Goal: Task Accomplishment & Management: Use online tool/utility

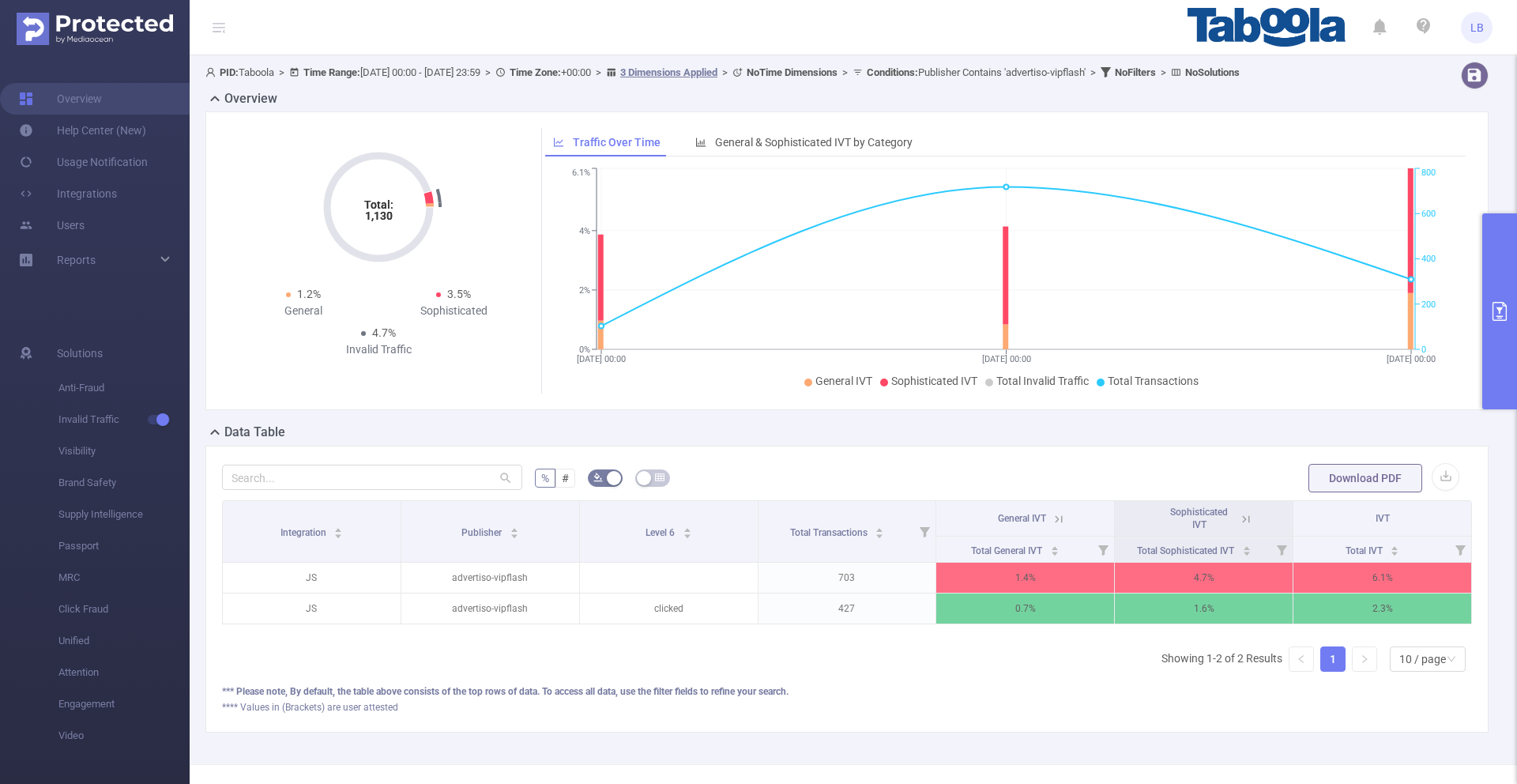
click at [1484, 295] on button "primary" at bounding box center [1499, 311] width 35 height 196
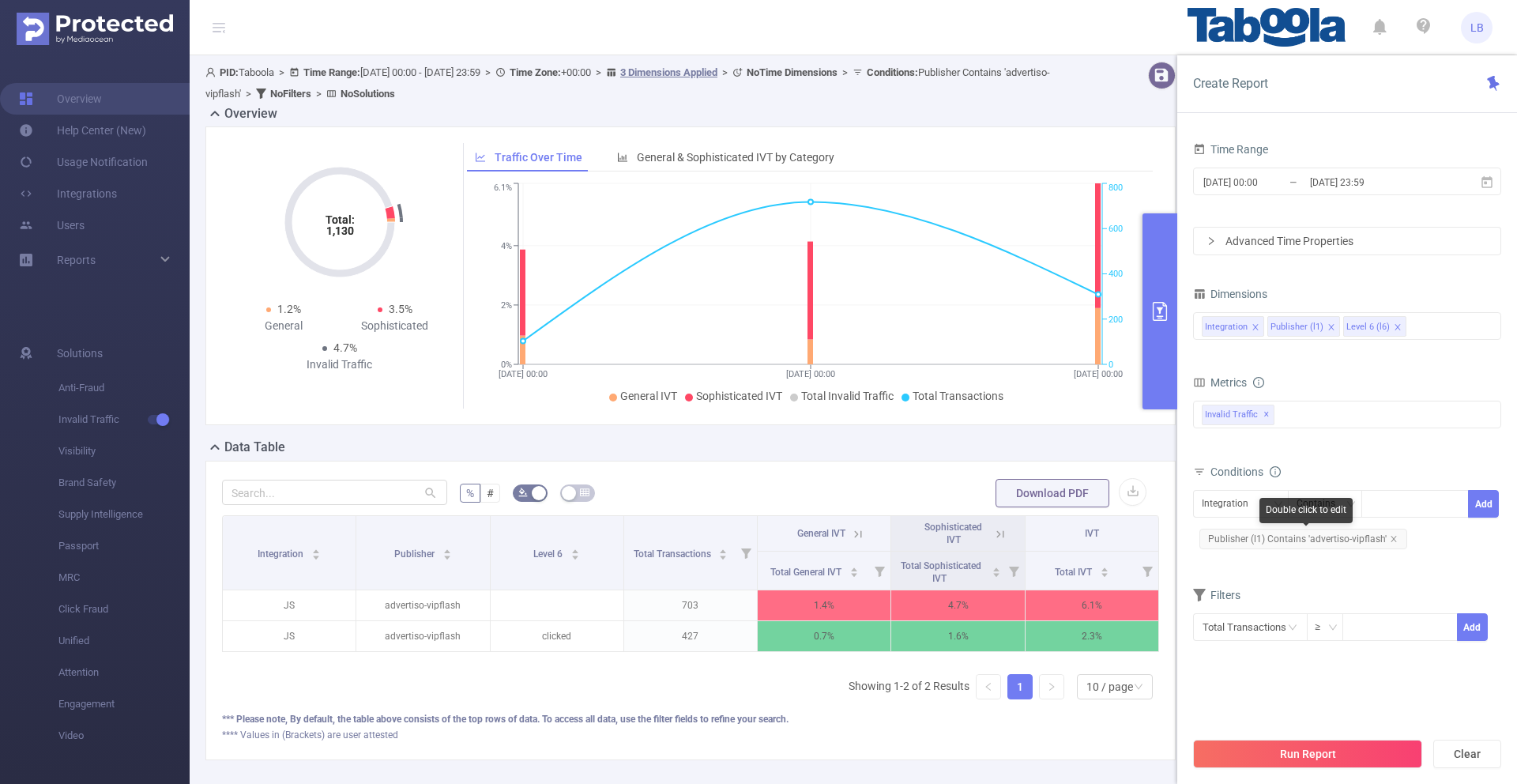
click at [1391, 536] on icon "icon: close" at bounding box center [1393, 538] width 8 height 8
click at [1255, 510] on div "Integration" at bounding box center [1231, 503] width 58 height 26
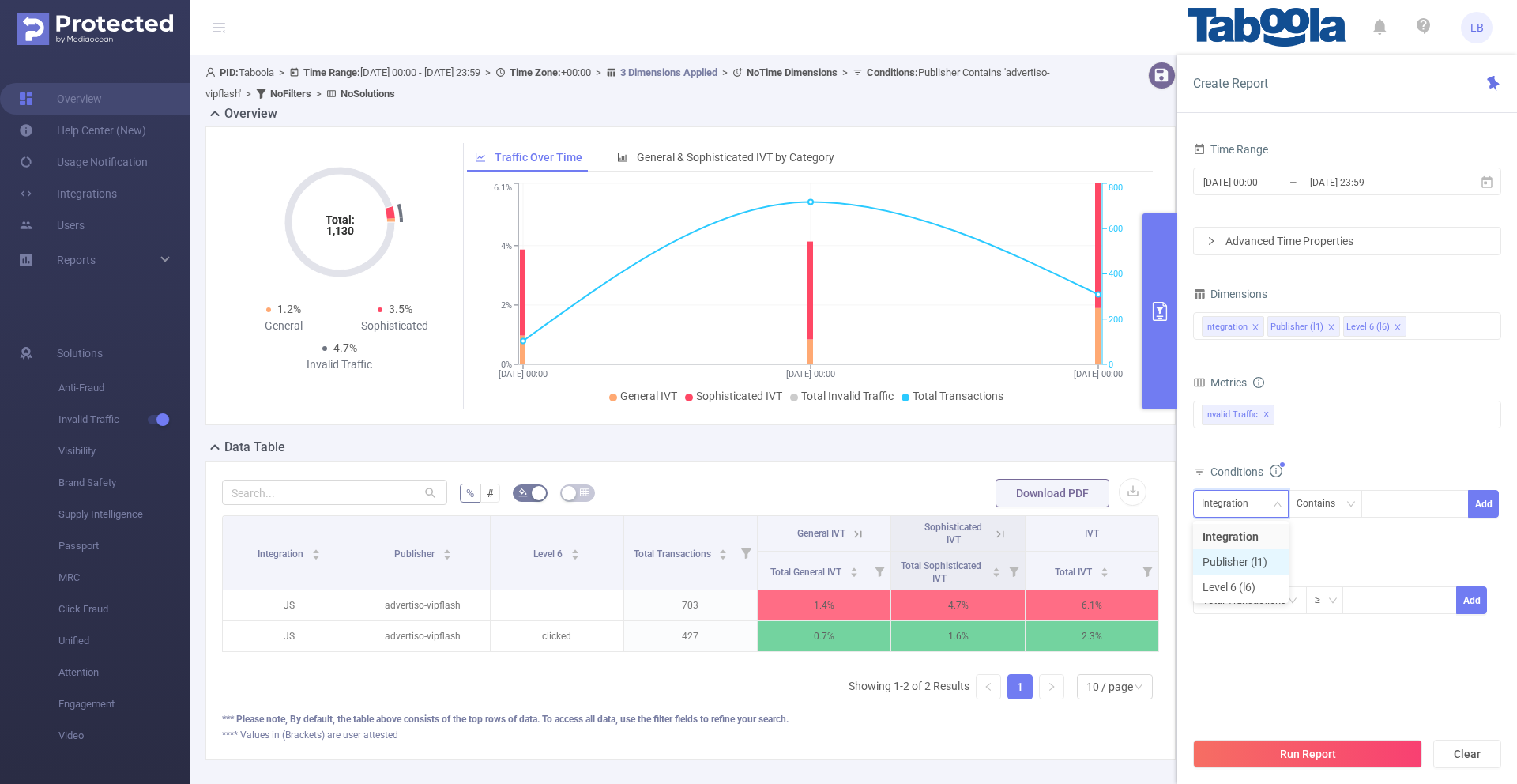
drag, startPoint x: 1265, startPoint y: 555, endPoint x: 1320, endPoint y: 545, distance: 55.9
click at [1265, 555] on li "Publisher (l1)" at bounding box center [1241, 561] width 96 height 25
click at [1397, 509] on div at bounding box center [1415, 503] width 91 height 26
paste input "weblogmedia-tipsandtrickst"
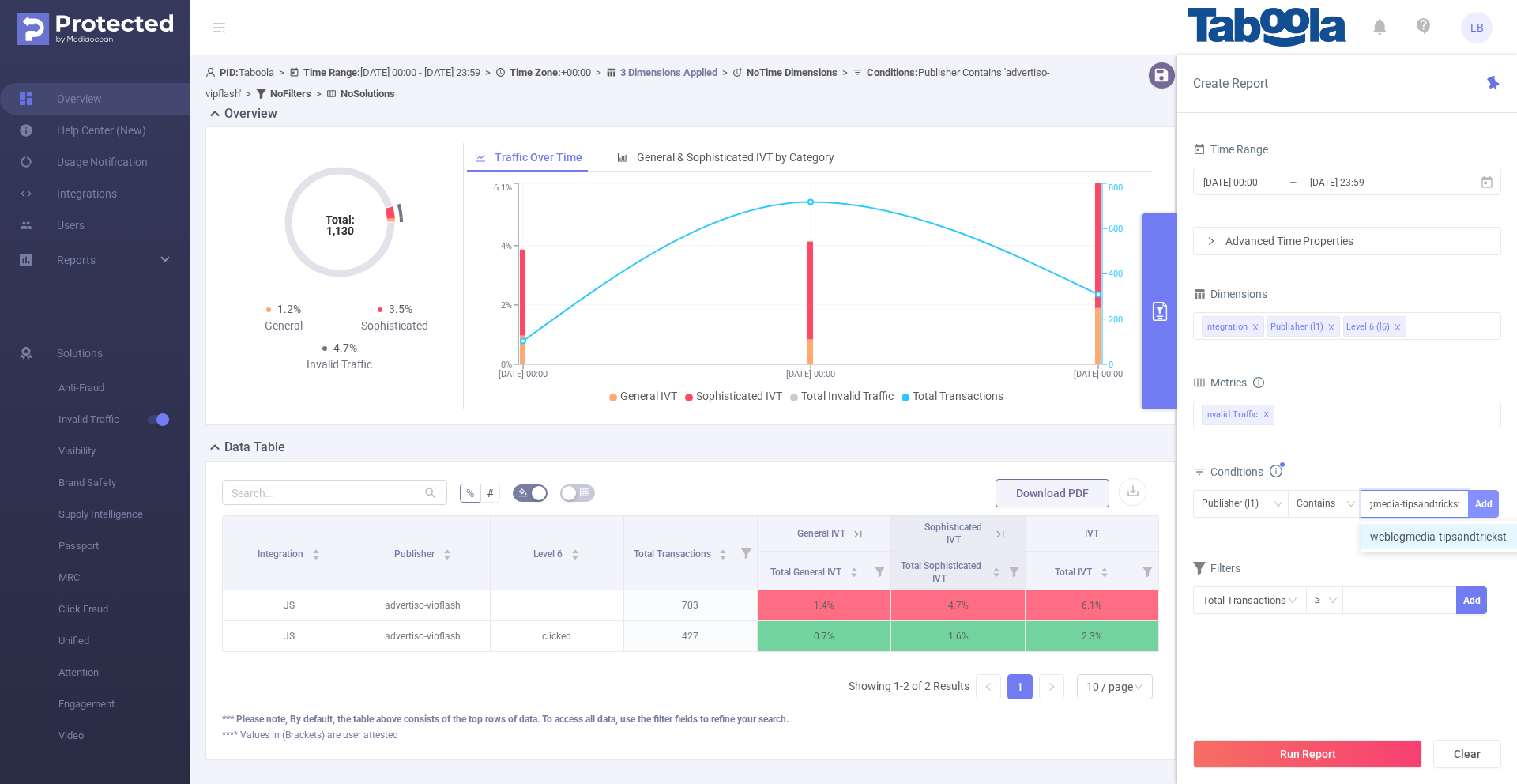
type input "weblogmedia-tipsandtrickst"
click at [1490, 501] on button "Add" at bounding box center [1483, 503] width 30 height 28
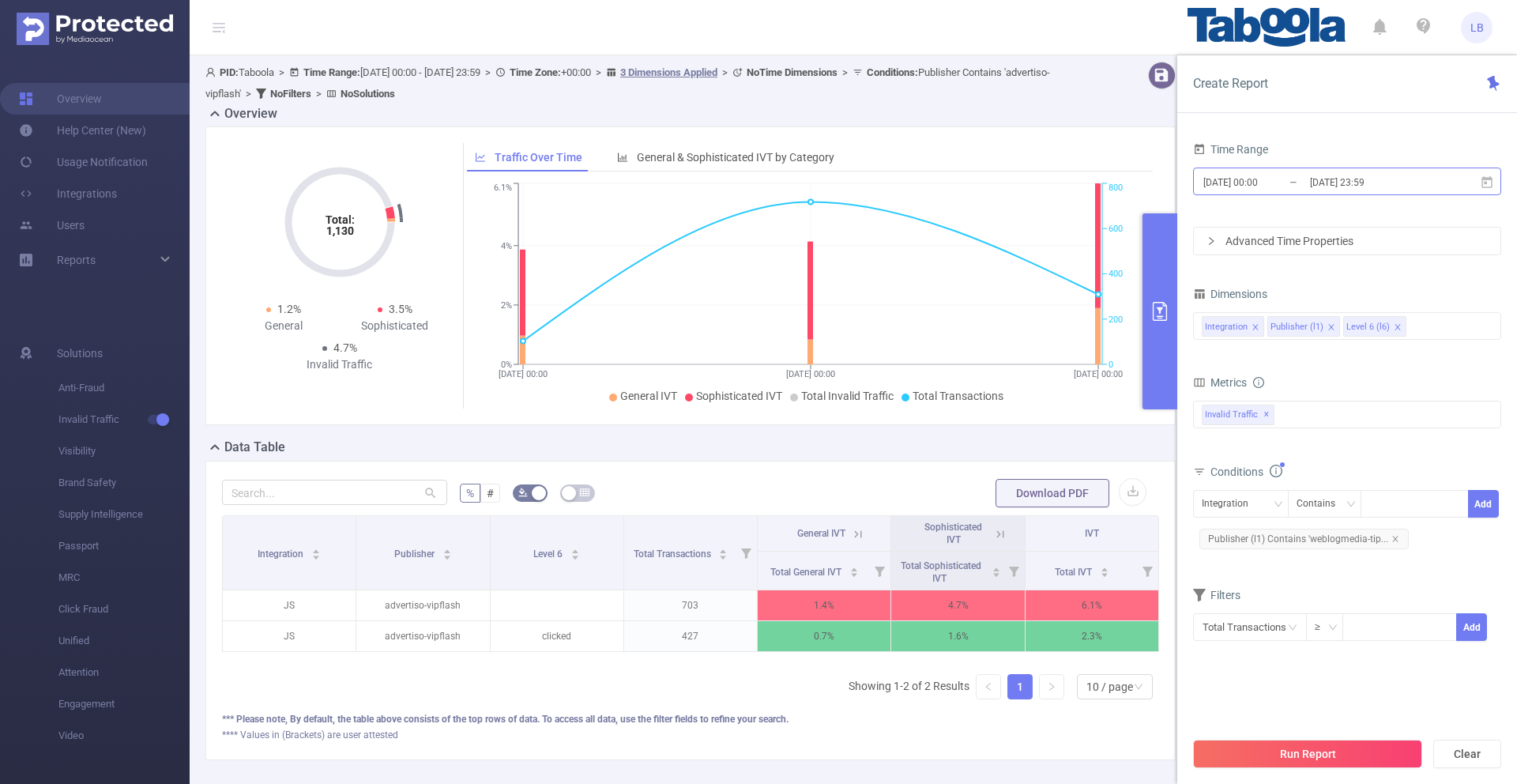
click at [1254, 185] on input "[DATE] 00:00" at bounding box center [1265, 181] width 128 height 21
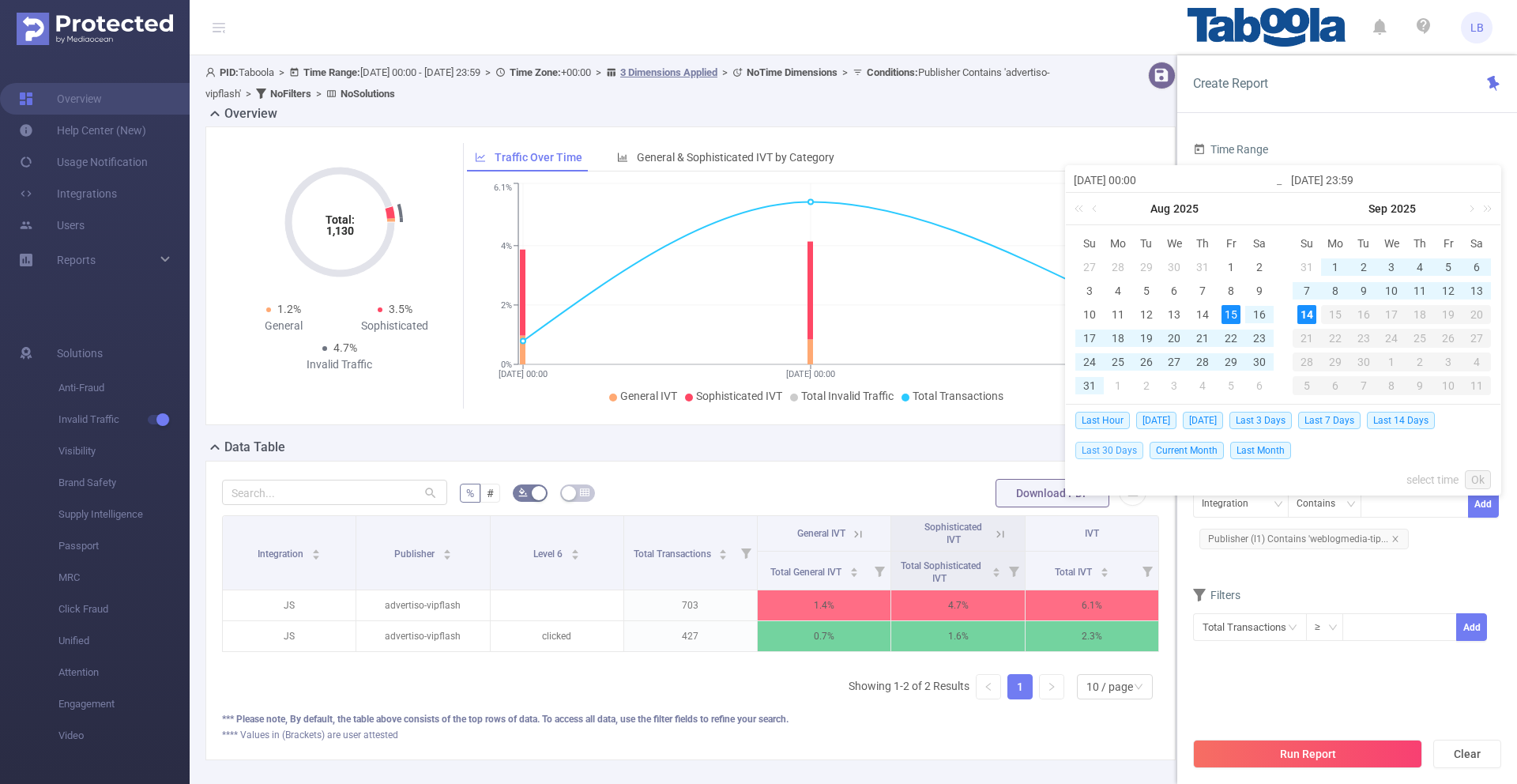
click at [1125, 450] on span "Last 30 Days" at bounding box center [1110, 450] width 68 height 18
type input "[DATE] 00:00"
type input "[DATE] 23:59"
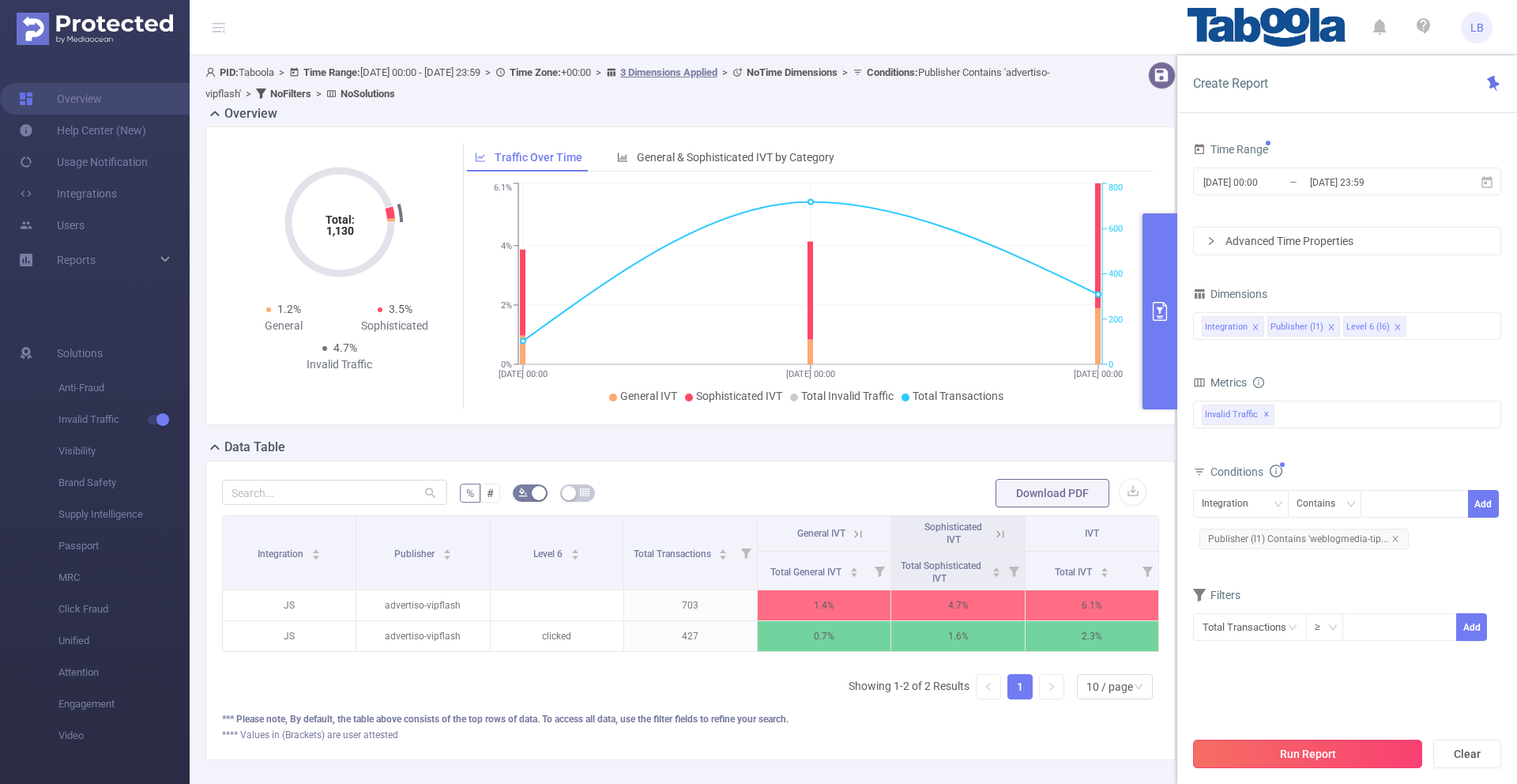
click at [1330, 746] on button "Run Report" at bounding box center [1308, 754] width 230 height 29
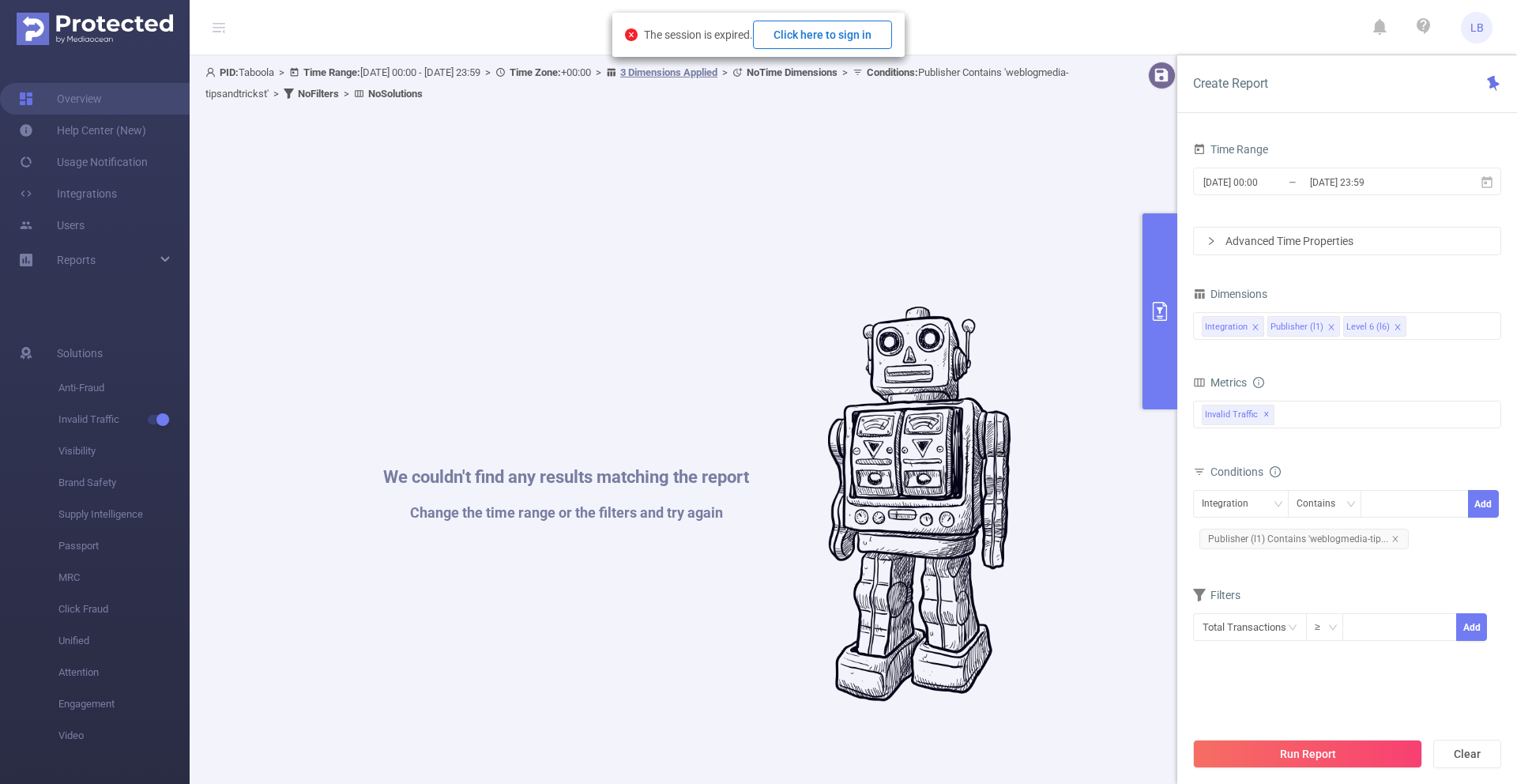
click at [879, 42] on button "Click here to sign in" at bounding box center [822, 35] width 139 height 29
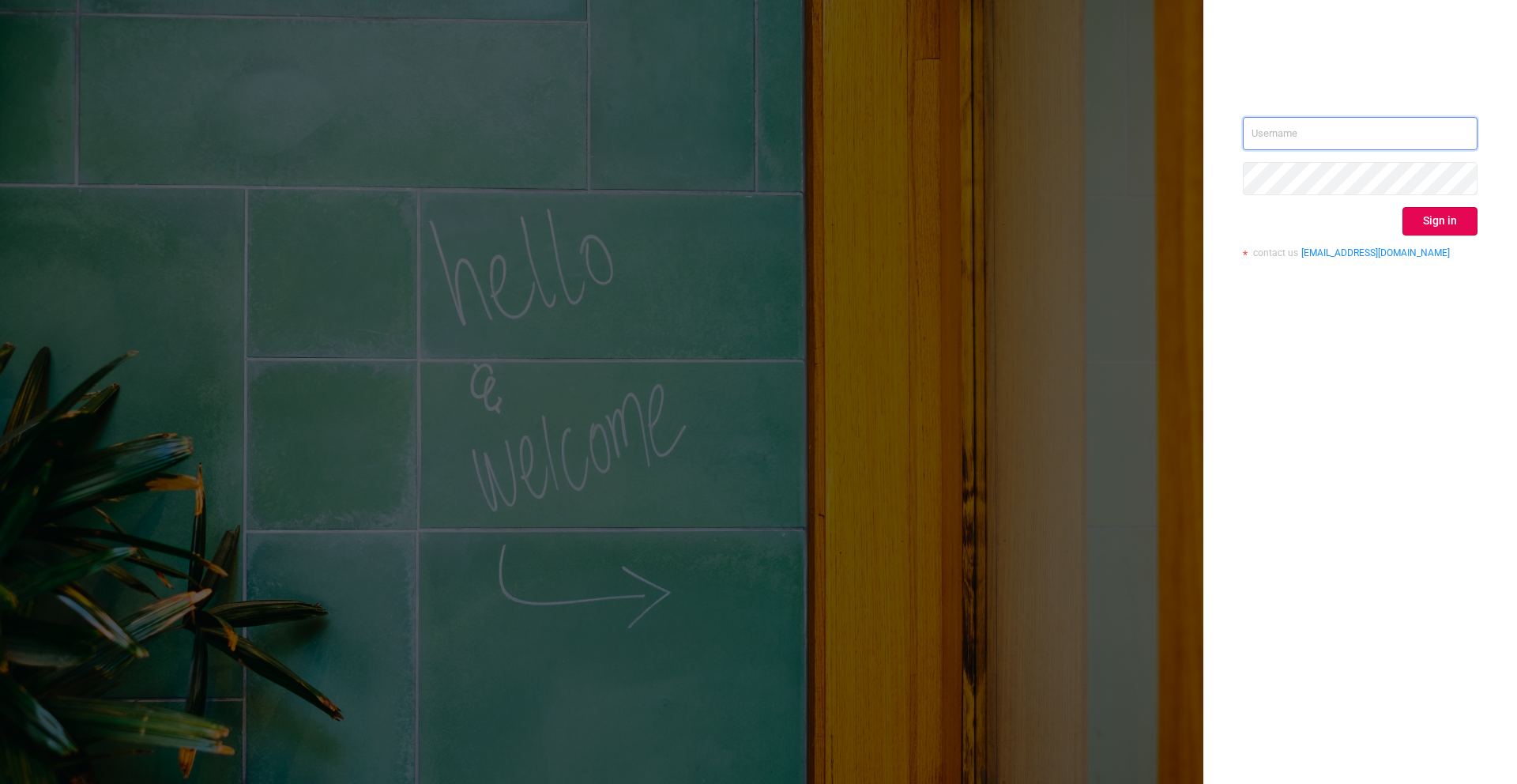
click at [1362, 132] on input "text" at bounding box center [1360, 133] width 235 height 33
type input "[EMAIL_ADDRESS][DOMAIN_NAME]"
click at [1427, 218] on button "Sign in" at bounding box center [1440, 221] width 75 height 29
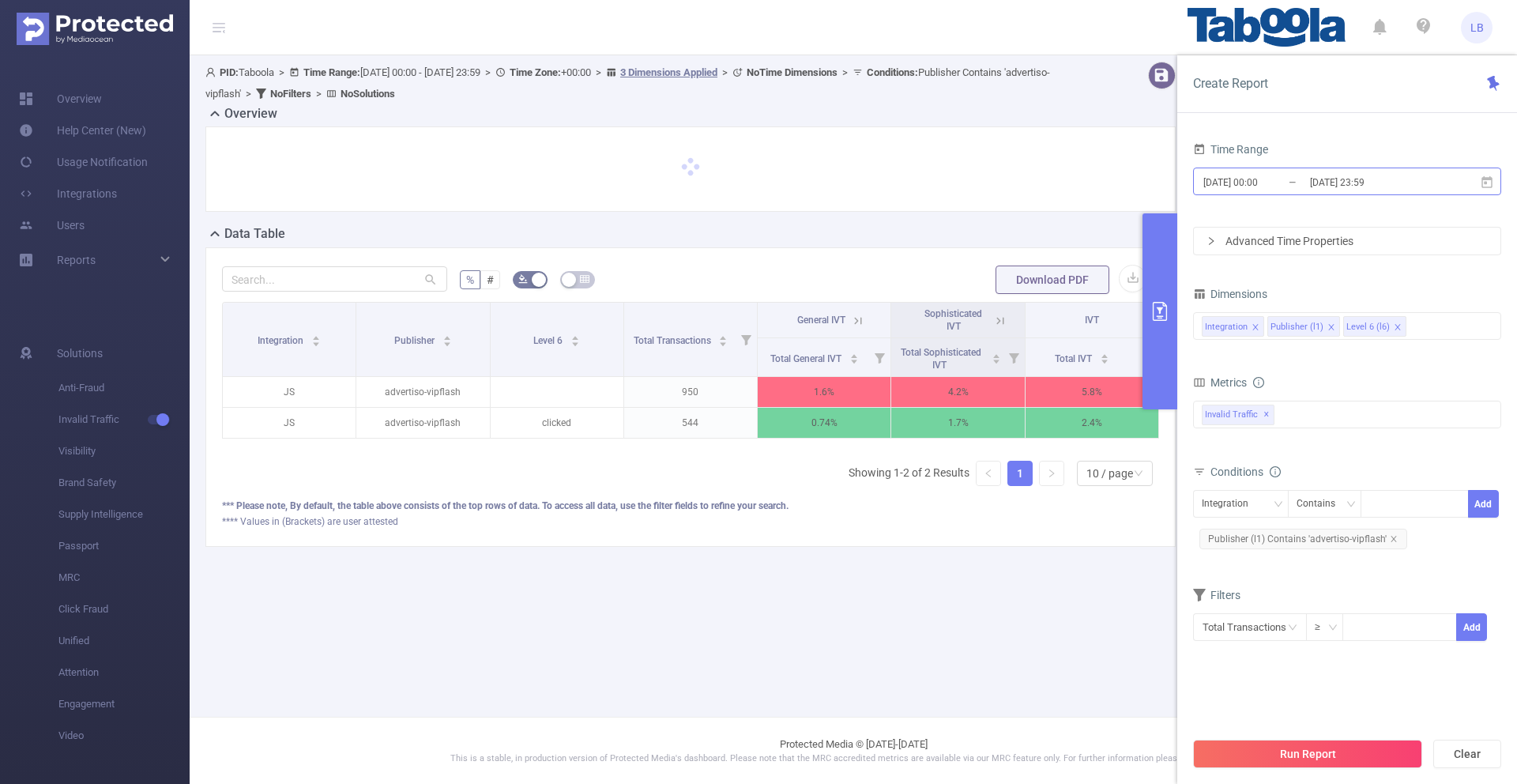
click at [1345, 189] on input "[DATE] 23:59" at bounding box center [1372, 181] width 128 height 21
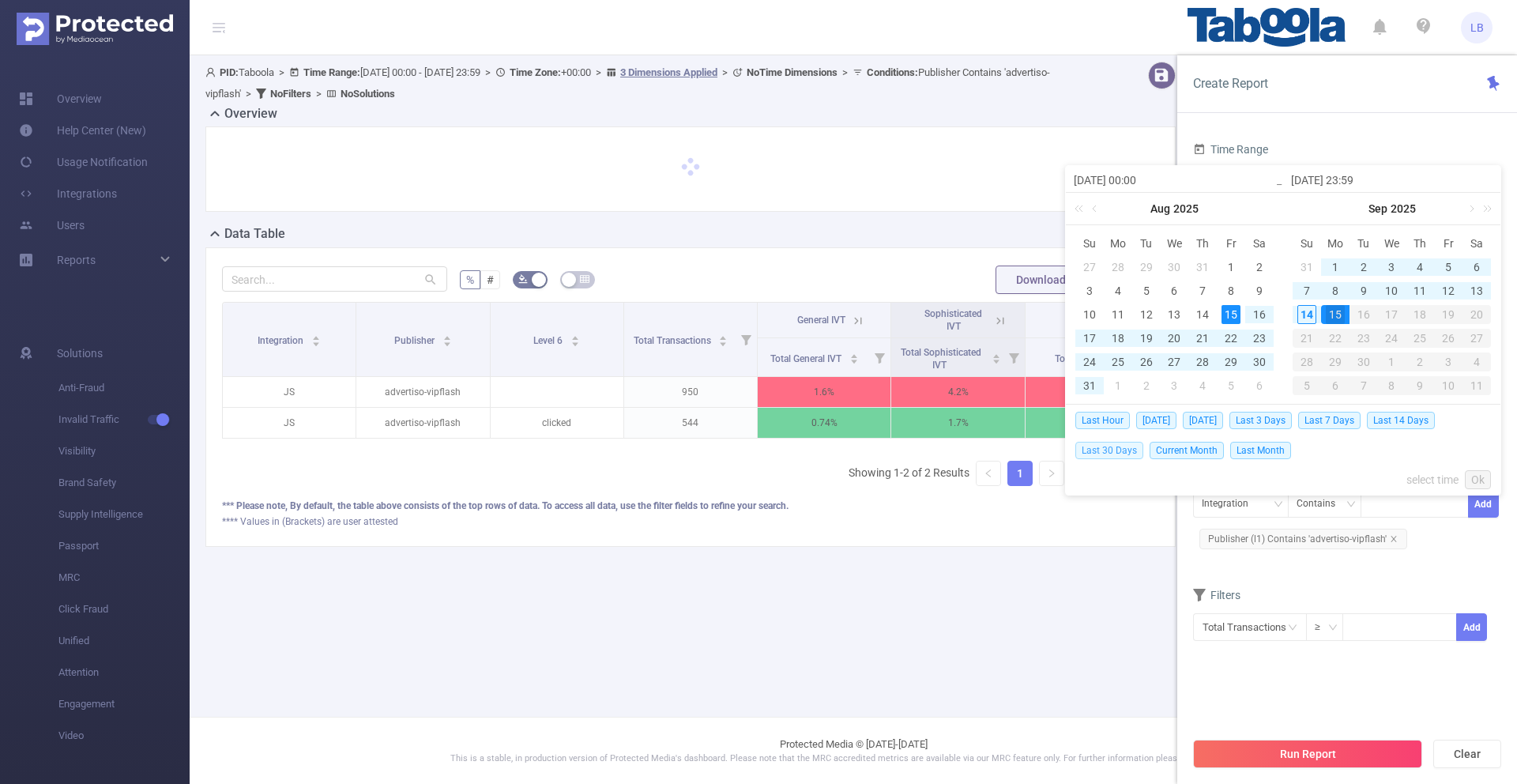
click at [1121, 445] on span "Last 30 Days" at bounding box center [1110, 450] width 68 height 18
type input "[DATE] 00:00"
type input "[DATE] 23:59"
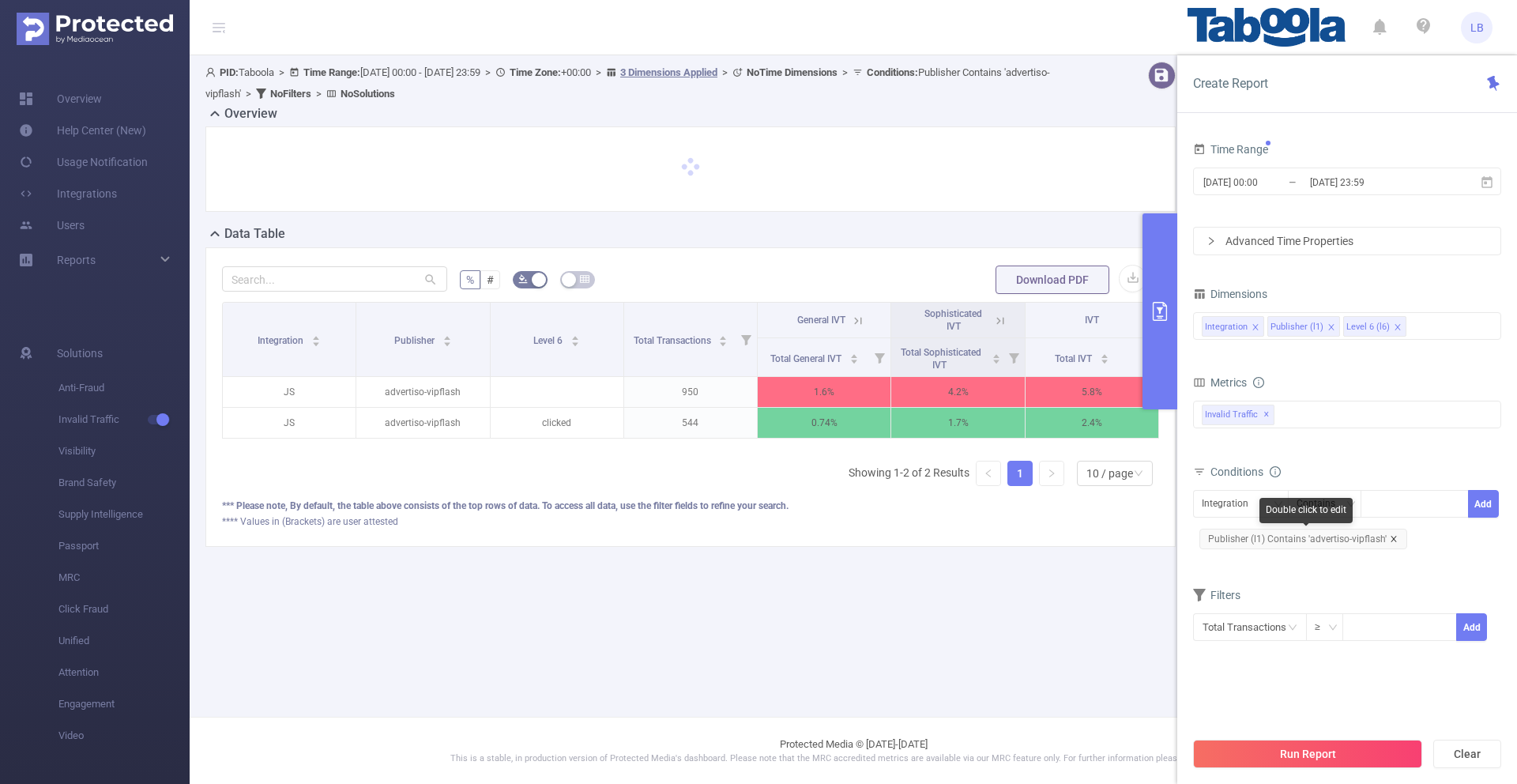
click at [1390, 538] on icon "icon: close" at bounding box center [1393, 538] width 8 height 8
click at [1256, 511] on div "Integration" at bounding box center [1231, 503] width 58 height 26
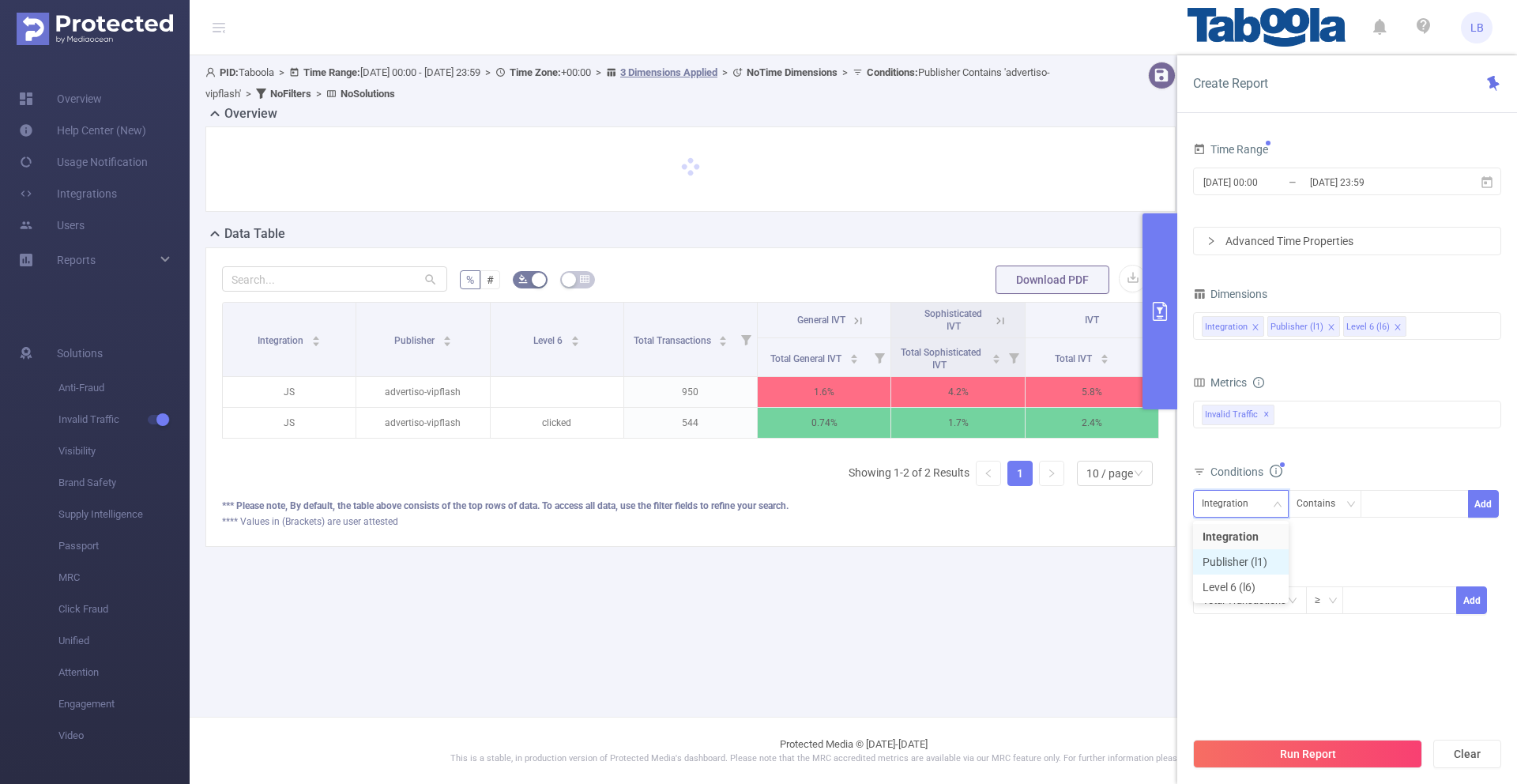
click at [1271, 554] on li "Publisher (l1)" at bounding box center [1241, 561] width 96 height 25
click at [1403, 512] on div at bounding box center [1415, 503] width 91 height 26
paste input "weblogmedia-tipsandtrickst"
type input "weblogmedia-tipsandtrickst"
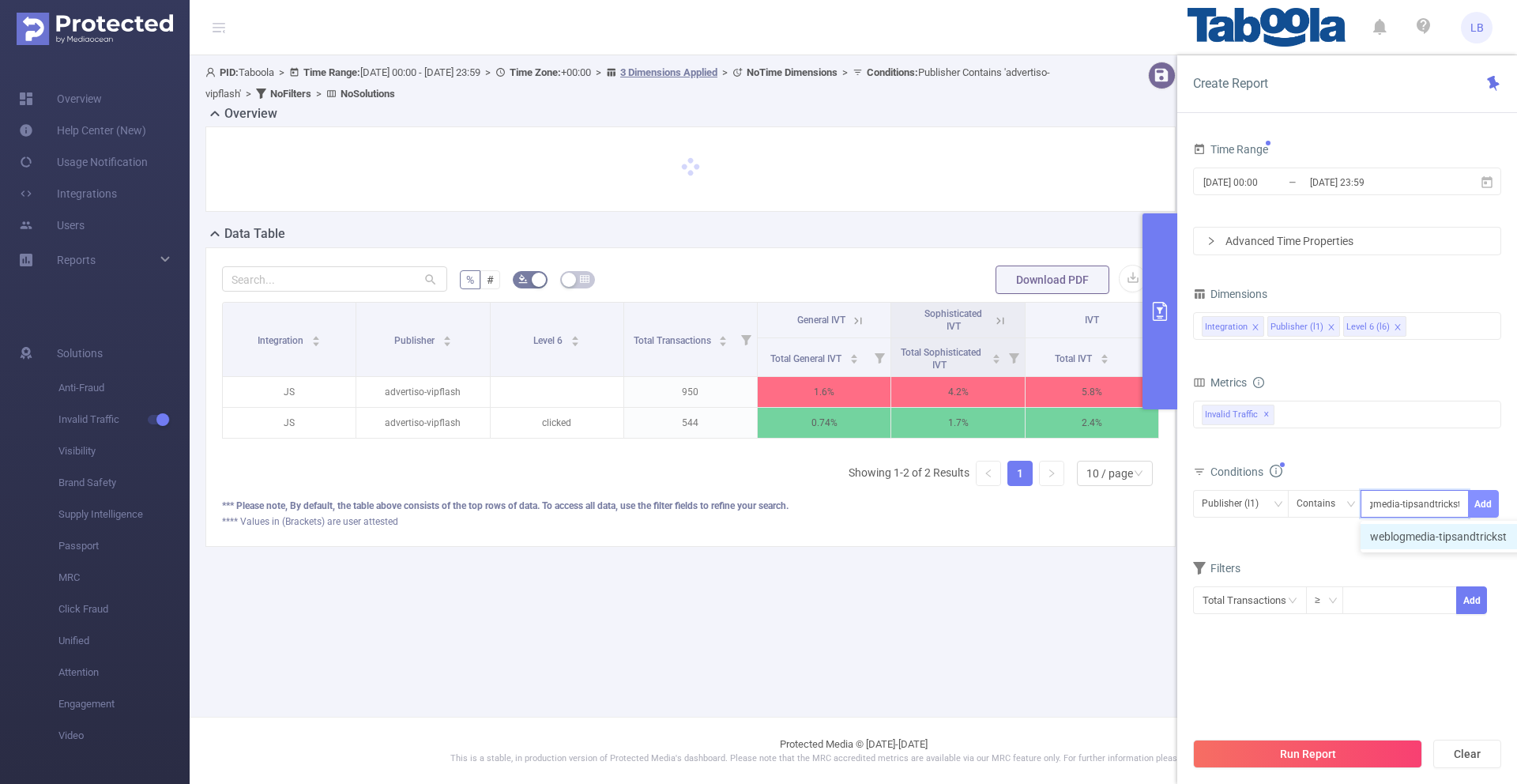
scroll to position [0, 0]
click at [1476, 505] on button "Add" at bounding box center [1483, 503] width 30 height 28
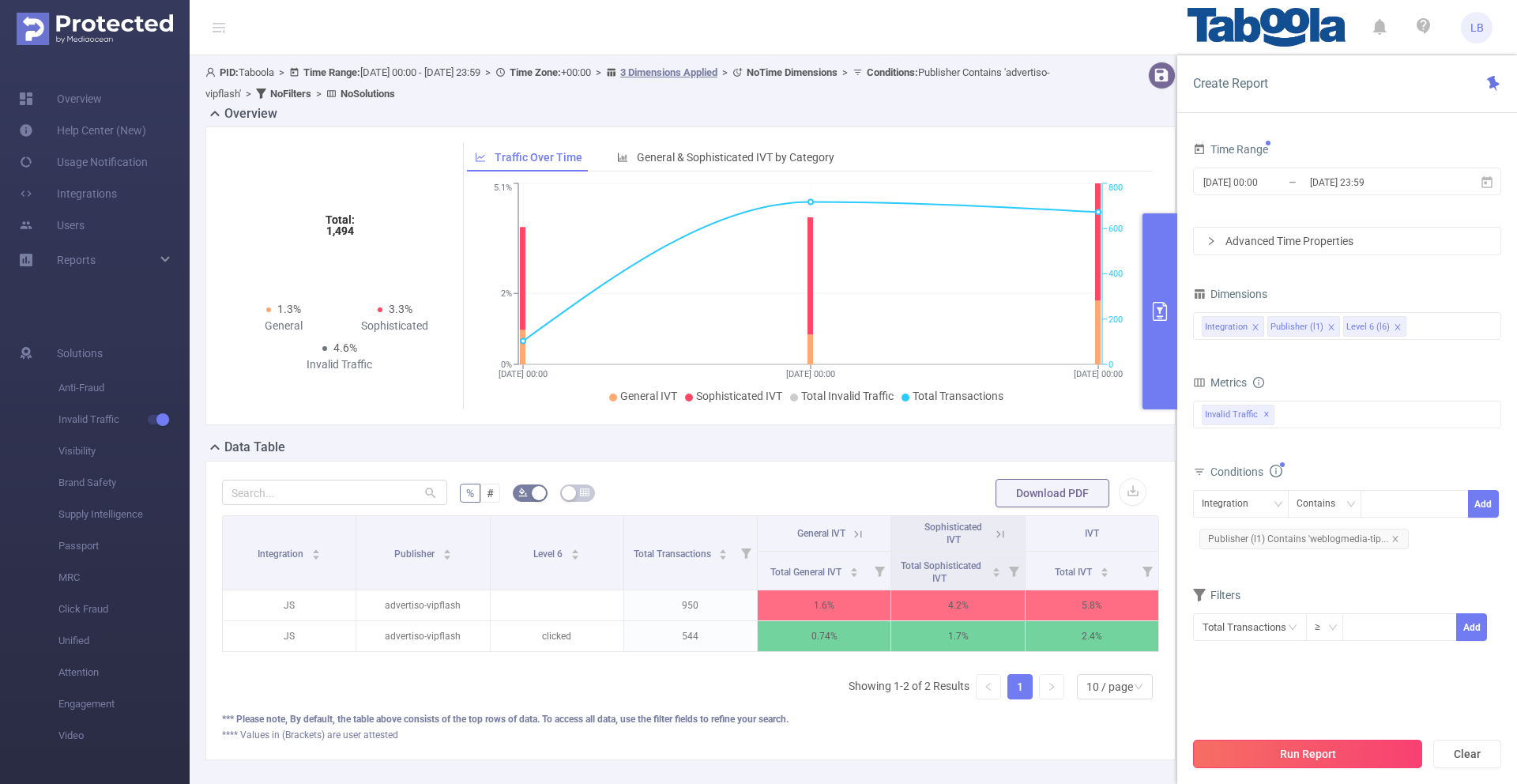
click at [1262, 748] on button "Run Report" at bounding box center [1308, 754] width 230 height 29
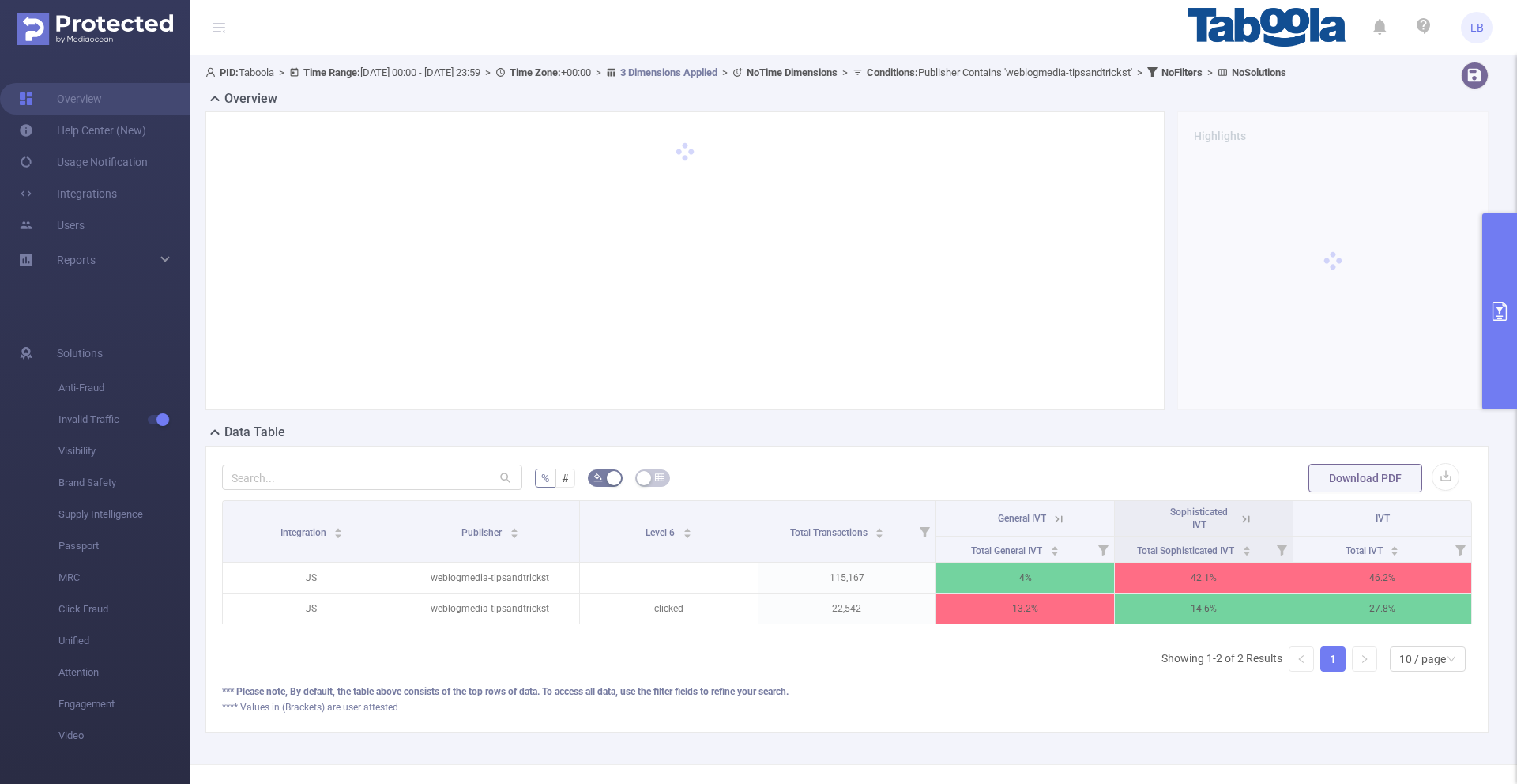
click at [1494, 315] on icon "primary" at bounding box center [1500, 311] width 19 height 19
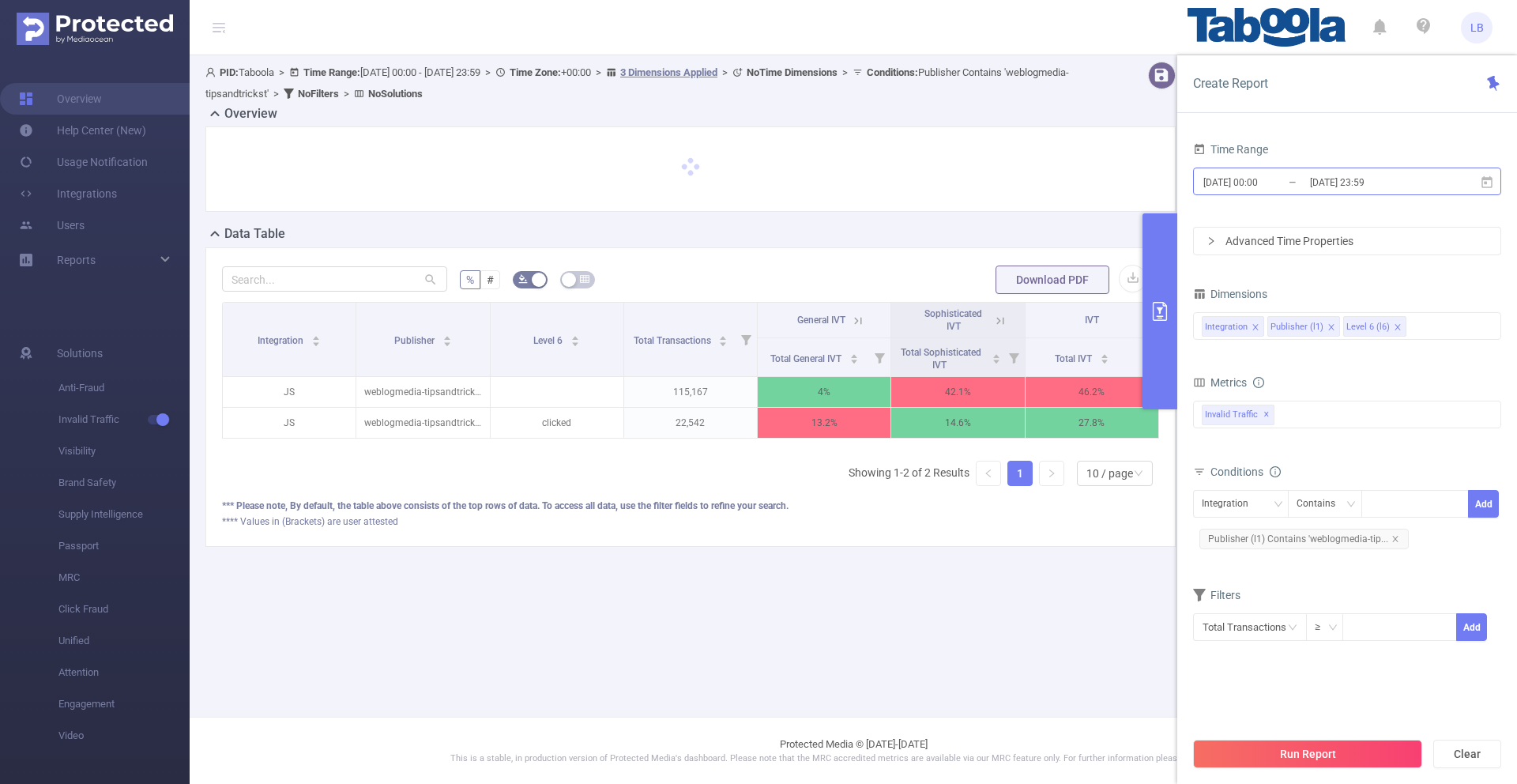
click at [1304, 192] on input "[DATE] 00:00" at bounding box center [1265, 181] width 128 height 21
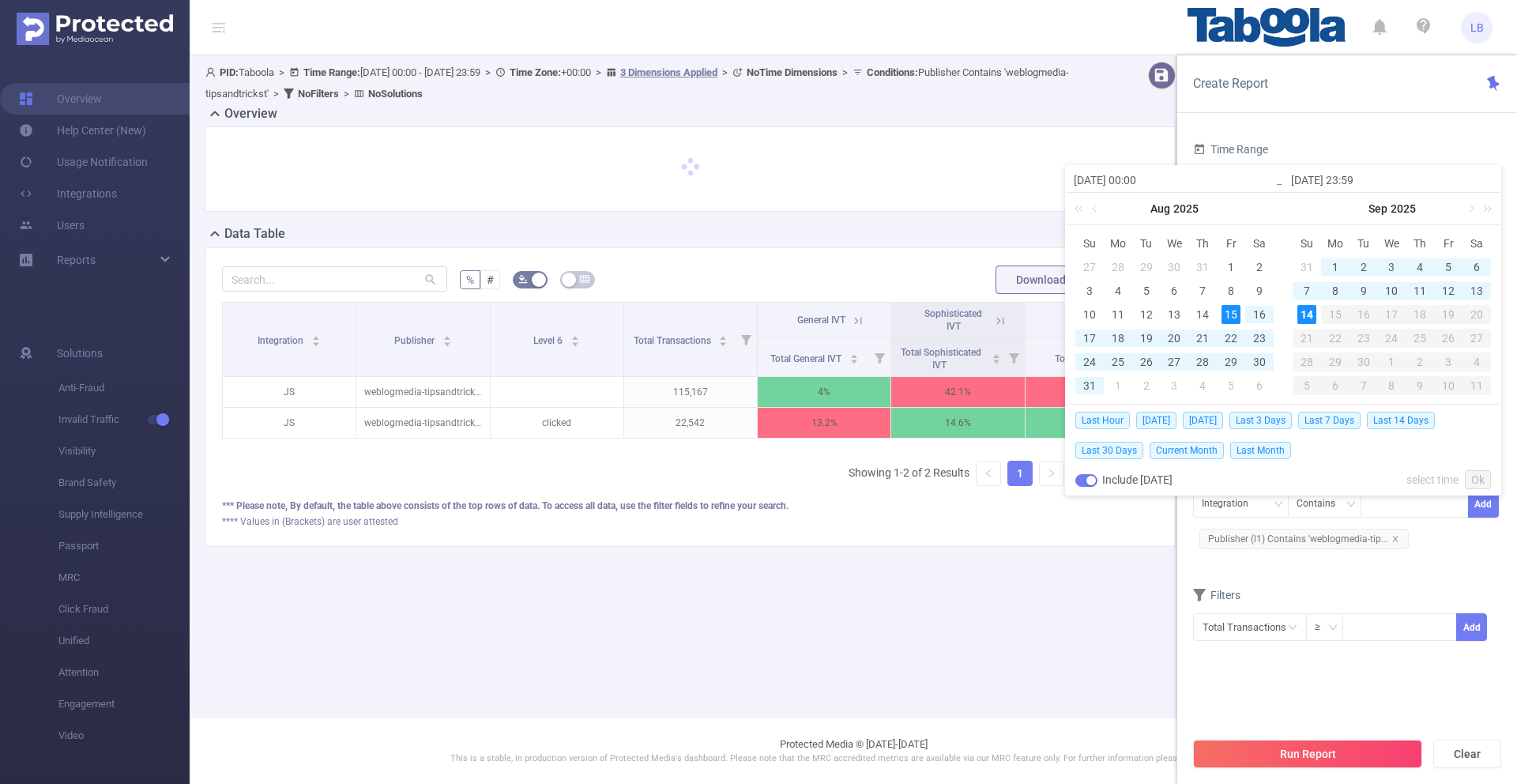
click at [1448, 292] on div "12" at bounding box center [1448, 290] width 19 height 19
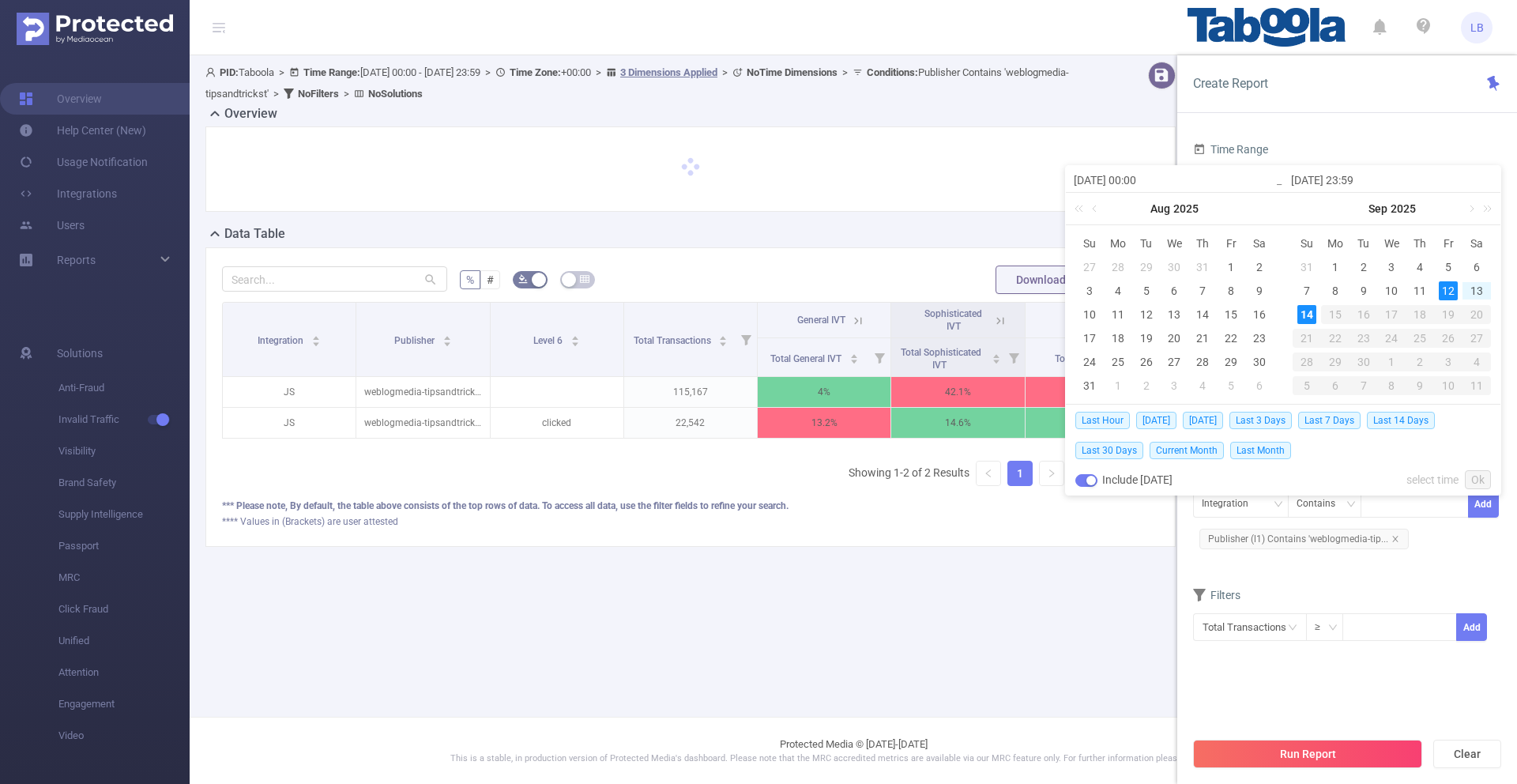
click at [1304, 313] on div "14" at bounding box center [1307, 314] width 19 height 19
type input "[DATE] 00:00"
click at [1304, 760] on button "Run Report" at bounding box center [1308, 754] width 230 height 29
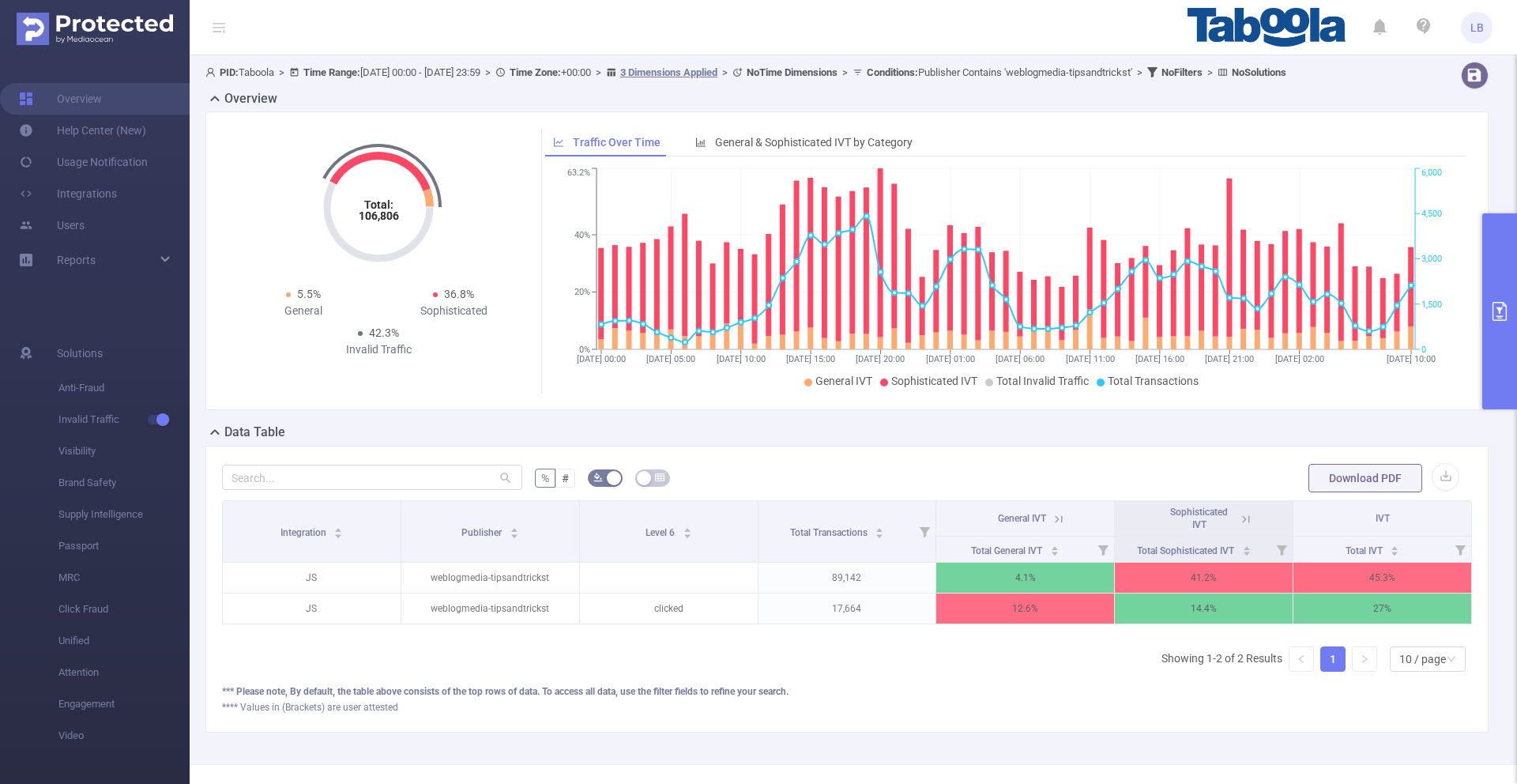
click at [1243, 526] on icon at bounding box center [1246, 519] width 14 height 14
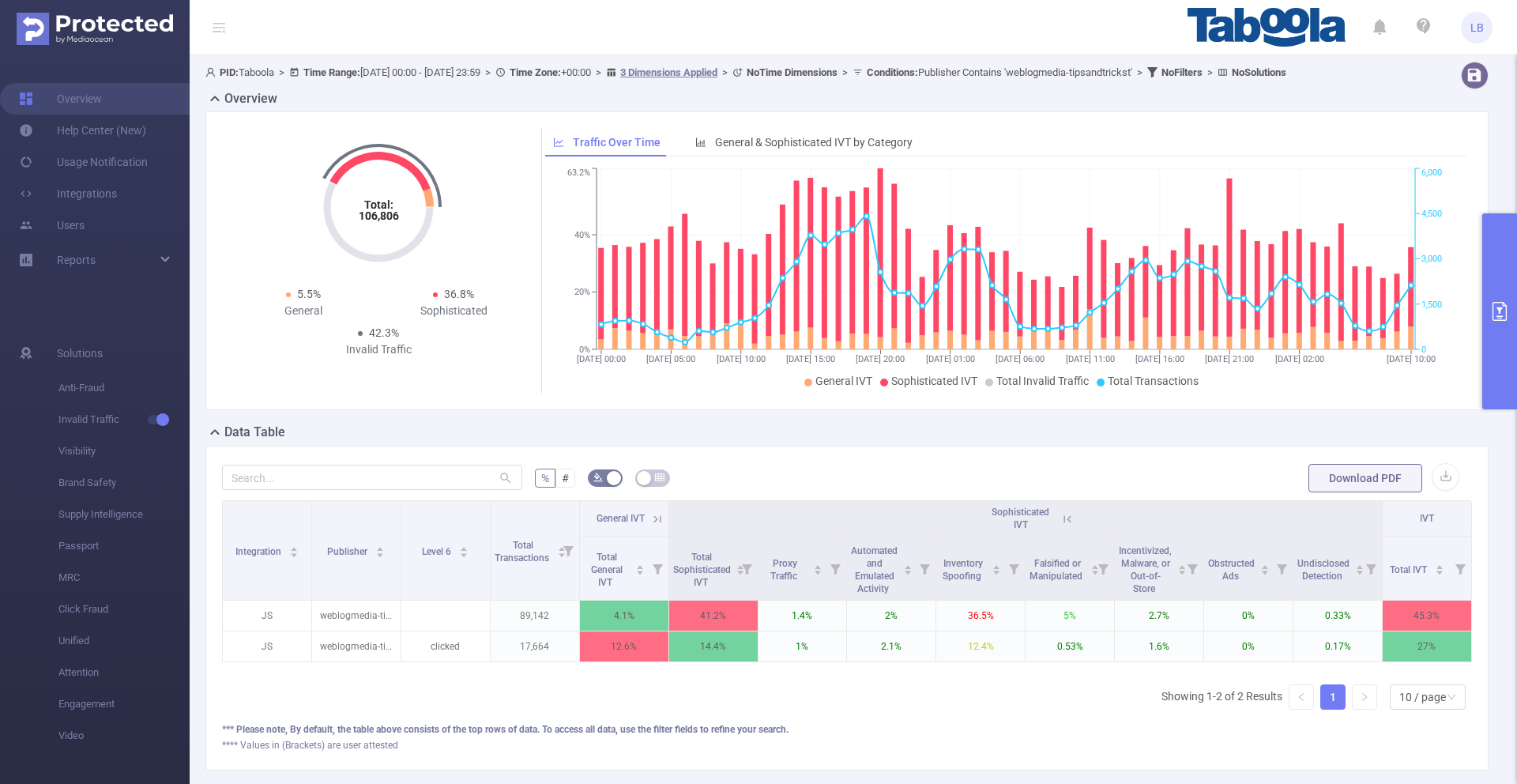
click at [1492, 273] on button "primary" at bounding box center [1499, 311] width 35 height 196
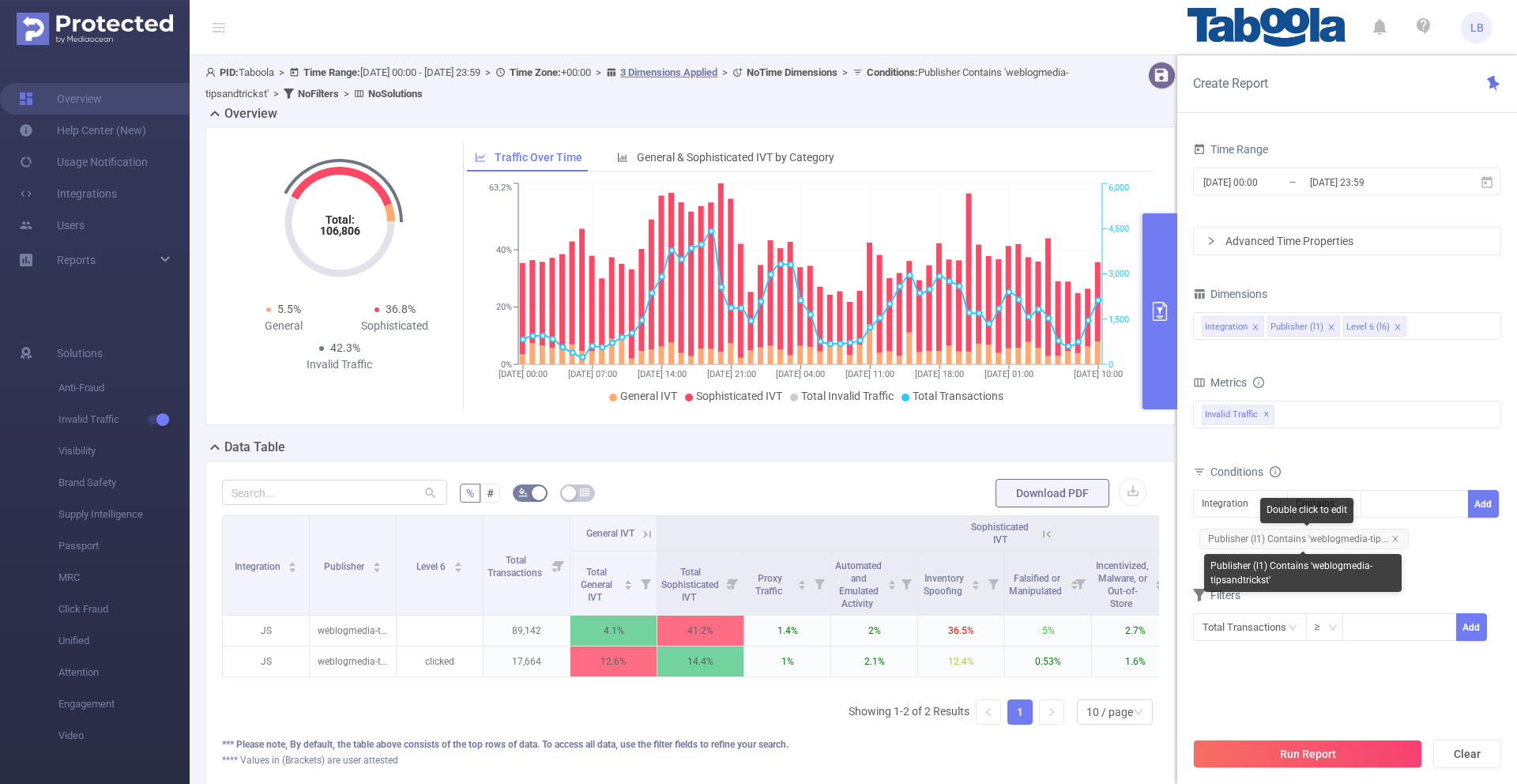
click at [1392, 537] on icon "icon: close" at bounding box center [1395, 538] width 8 height 8
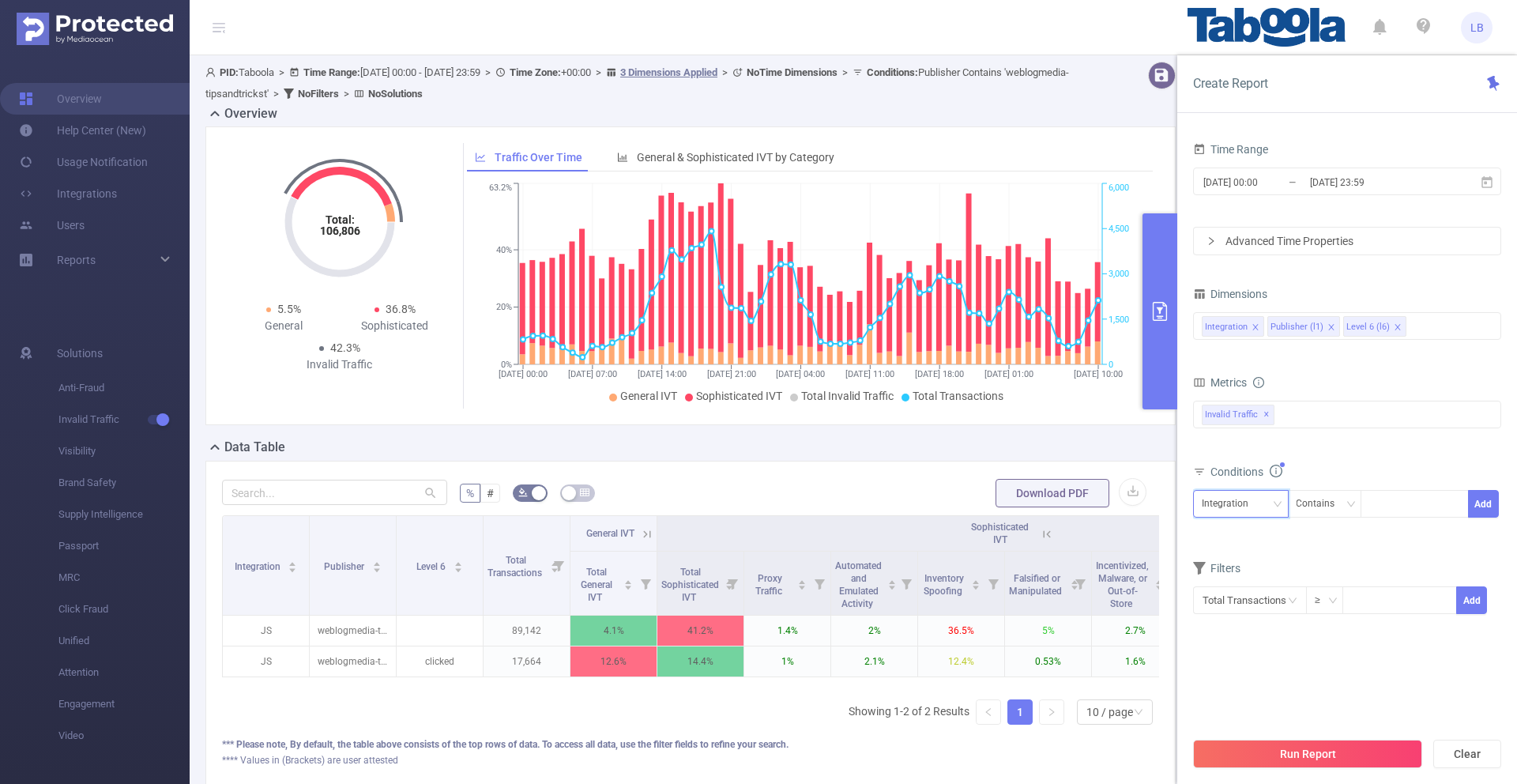
click at [1247, 503] on div "Integration" at bounding box center [1231, 503] width 58 height 26
click at [1273, 554] on li "Publisher (l1)" at bounding box center [1241, 561] width 96 height 25
click at [1401, 503] on div at bounding box center [1415, 503] width 91 height 26
paste input "soccertv-"
type input "soccertv-"
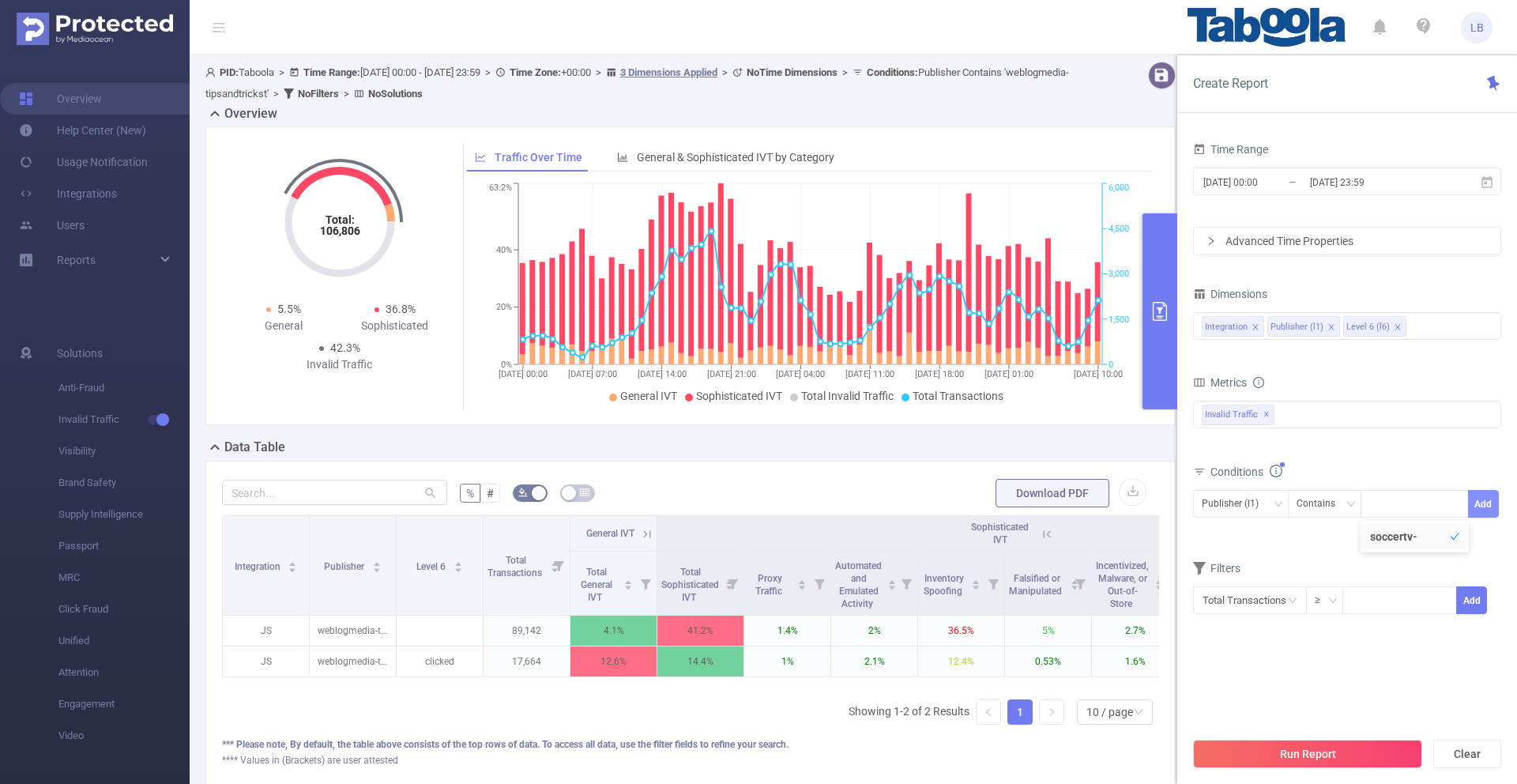
click at [1480, 496] on button "Add" at bounding box center [1483, 503] width 30 height 28
click at [1360, 754] on button "Run Report" at bounding box center [1308, 754] width 230 height 29
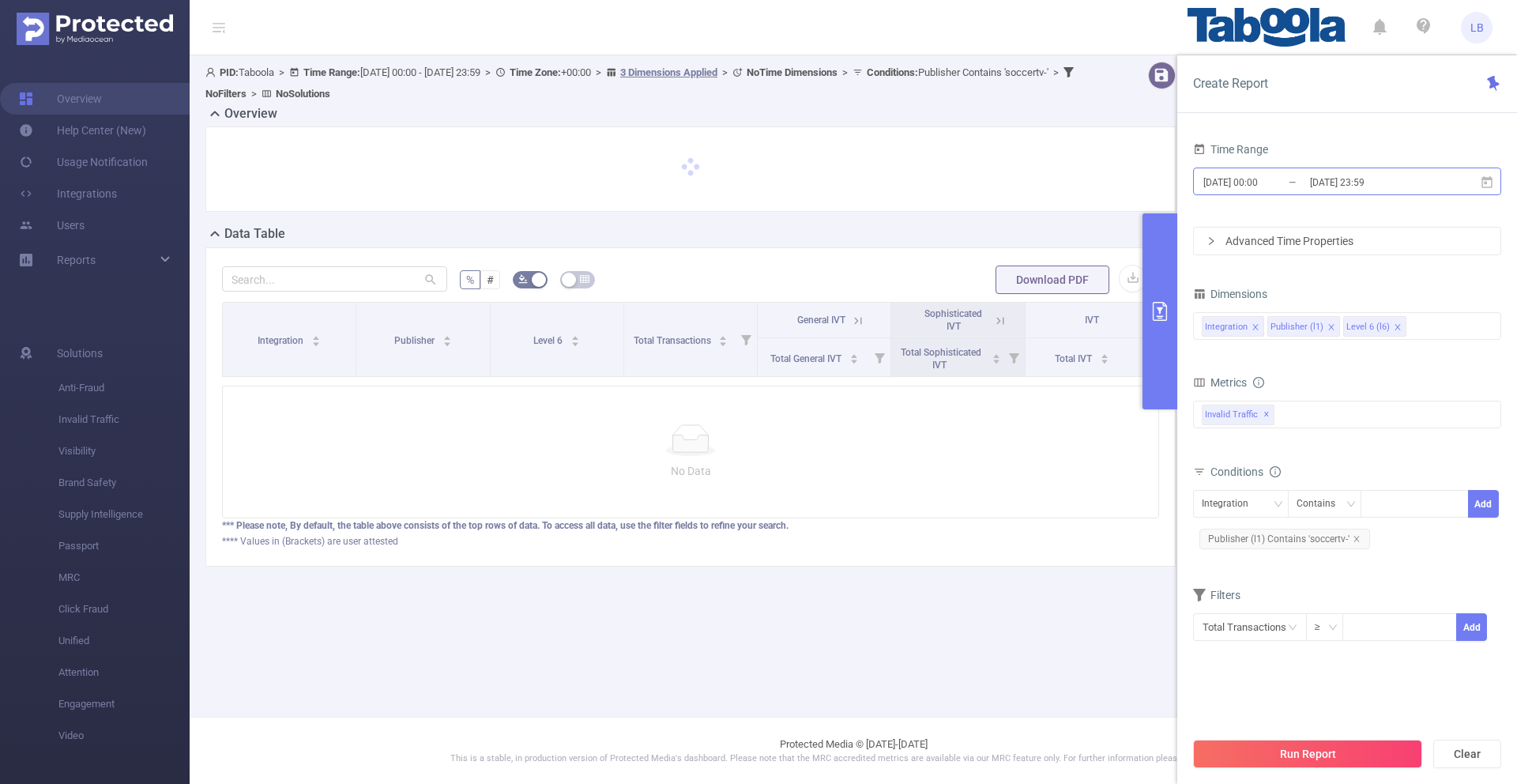
click at [1226, 190] on input "[DATE] 00:00" at bounding box center [1265, 181] width 128 height 21
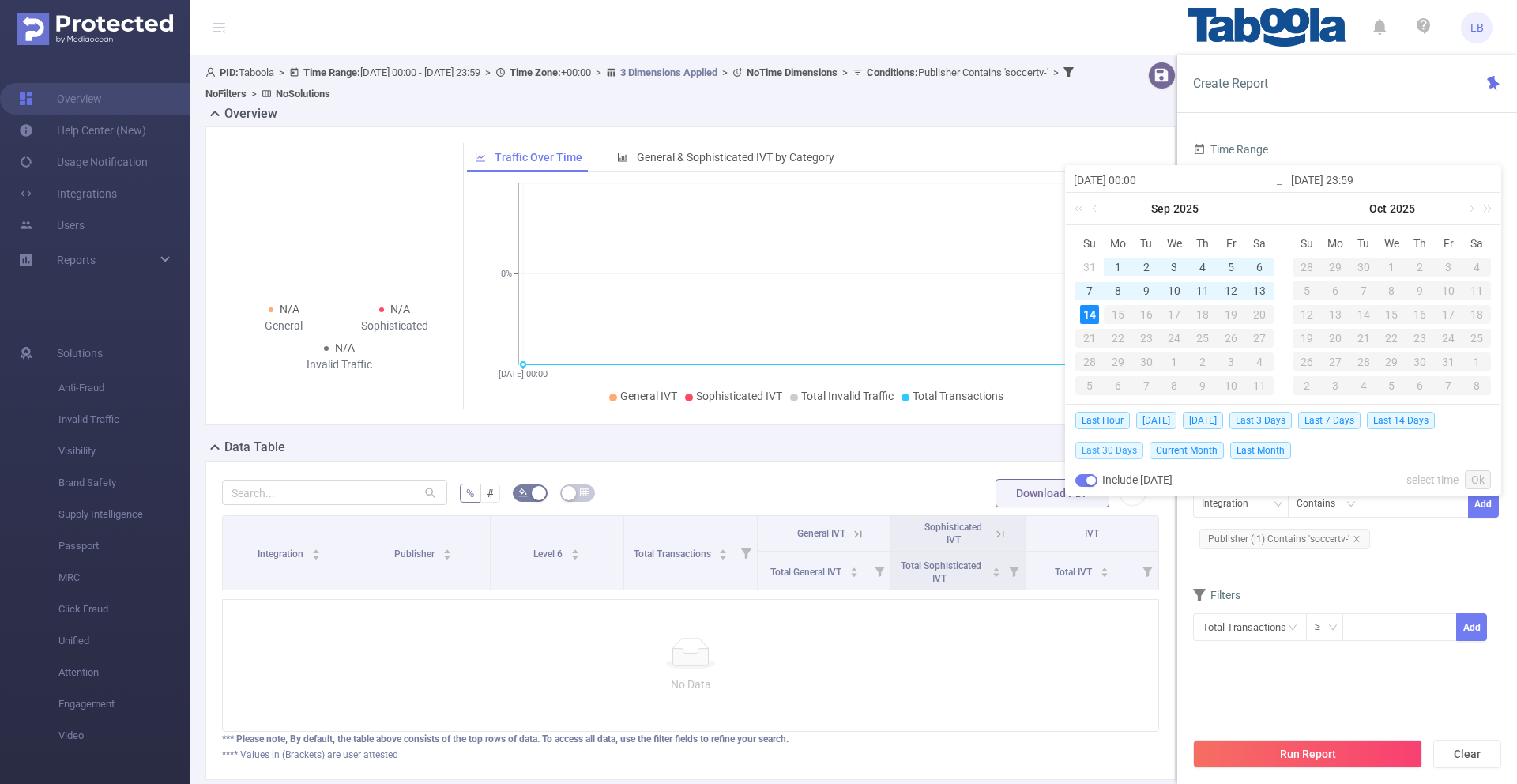
click at [1133, 447] on span "Last 30 Days" at bounding box center [1110, 450] width 68 height 18
type input "[DATE] 00:00"
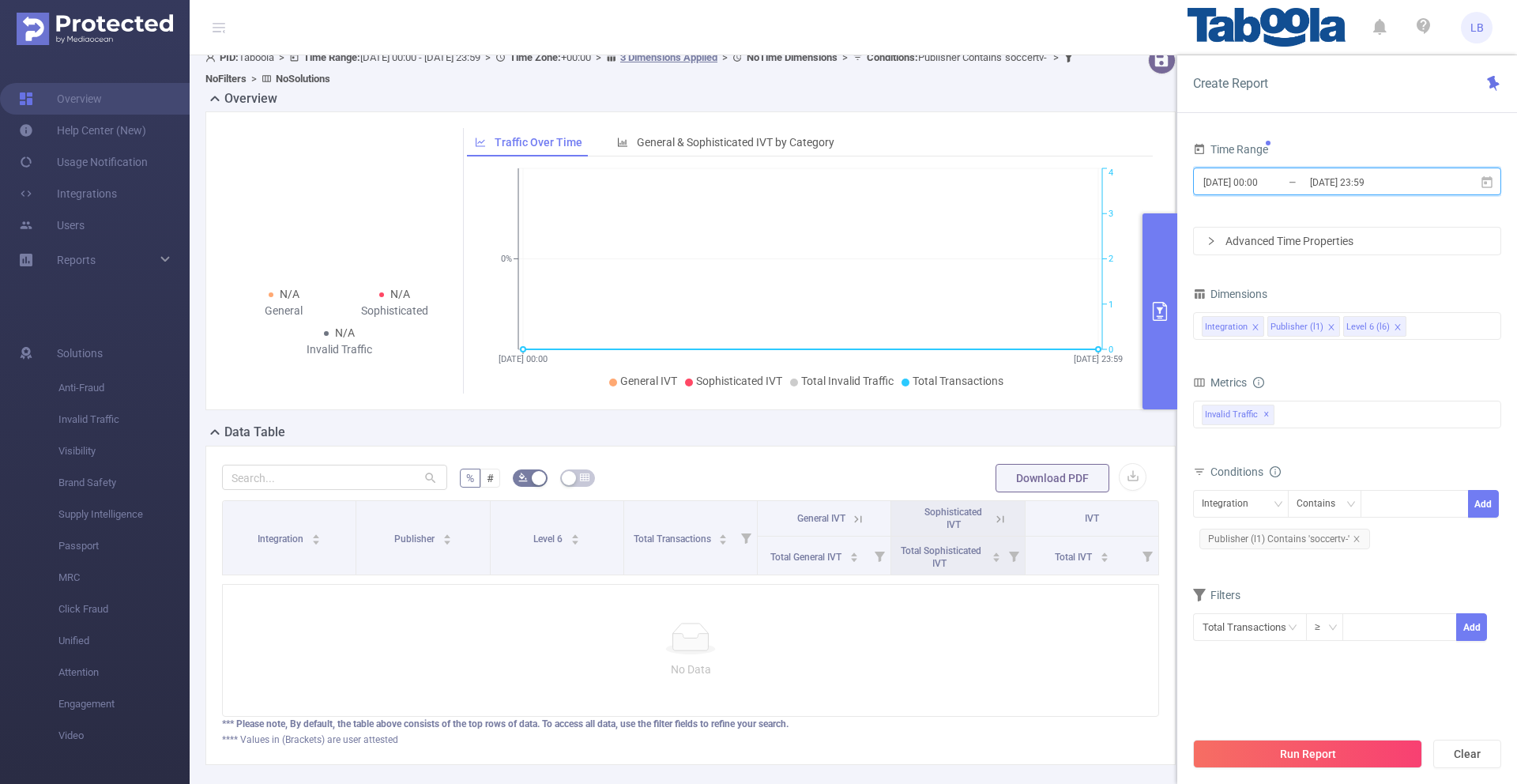
scroll to position [18, 0]
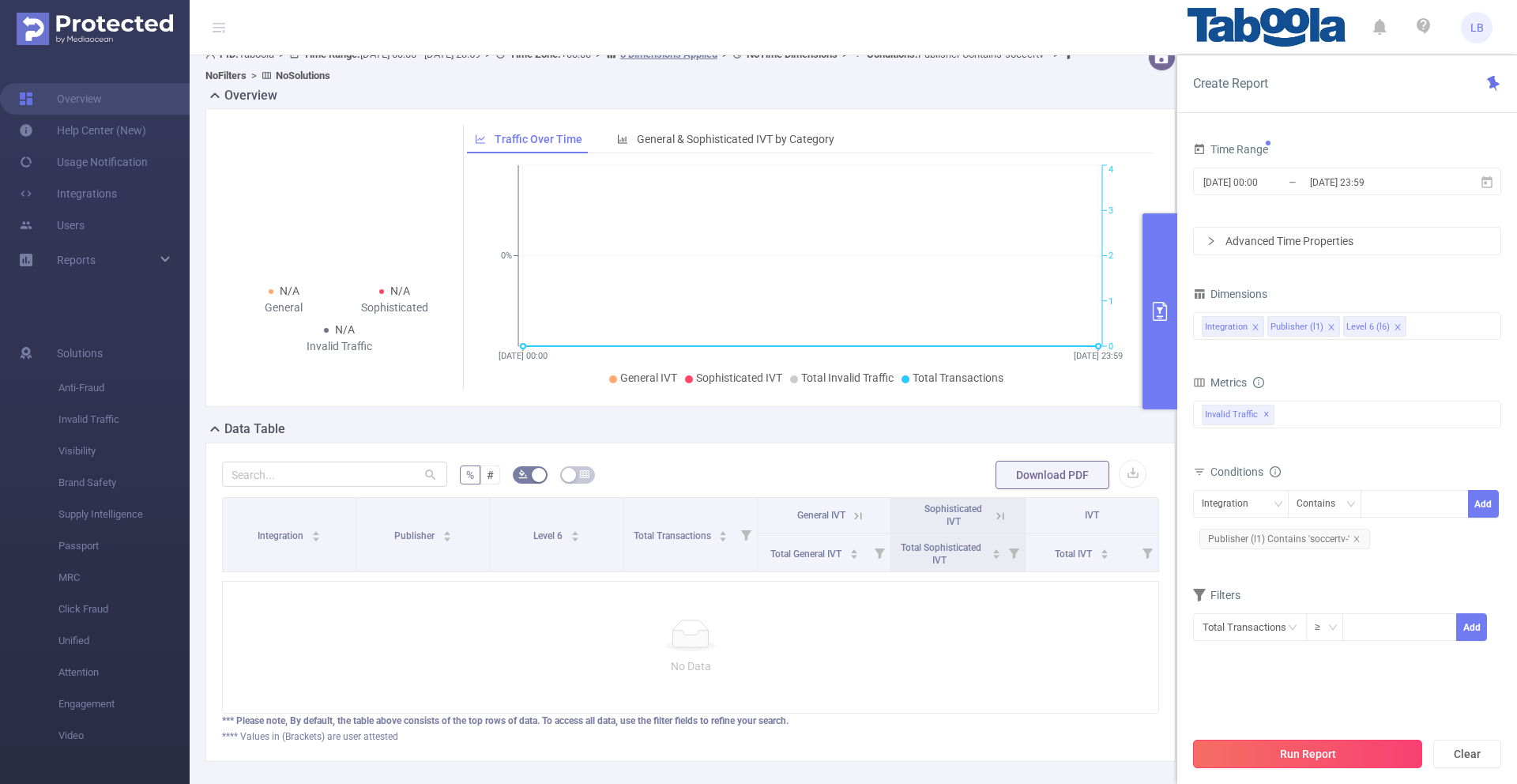
click at [1311, 742] on button "Run Report" at bounding box center [1308, 754] width 230 height 29
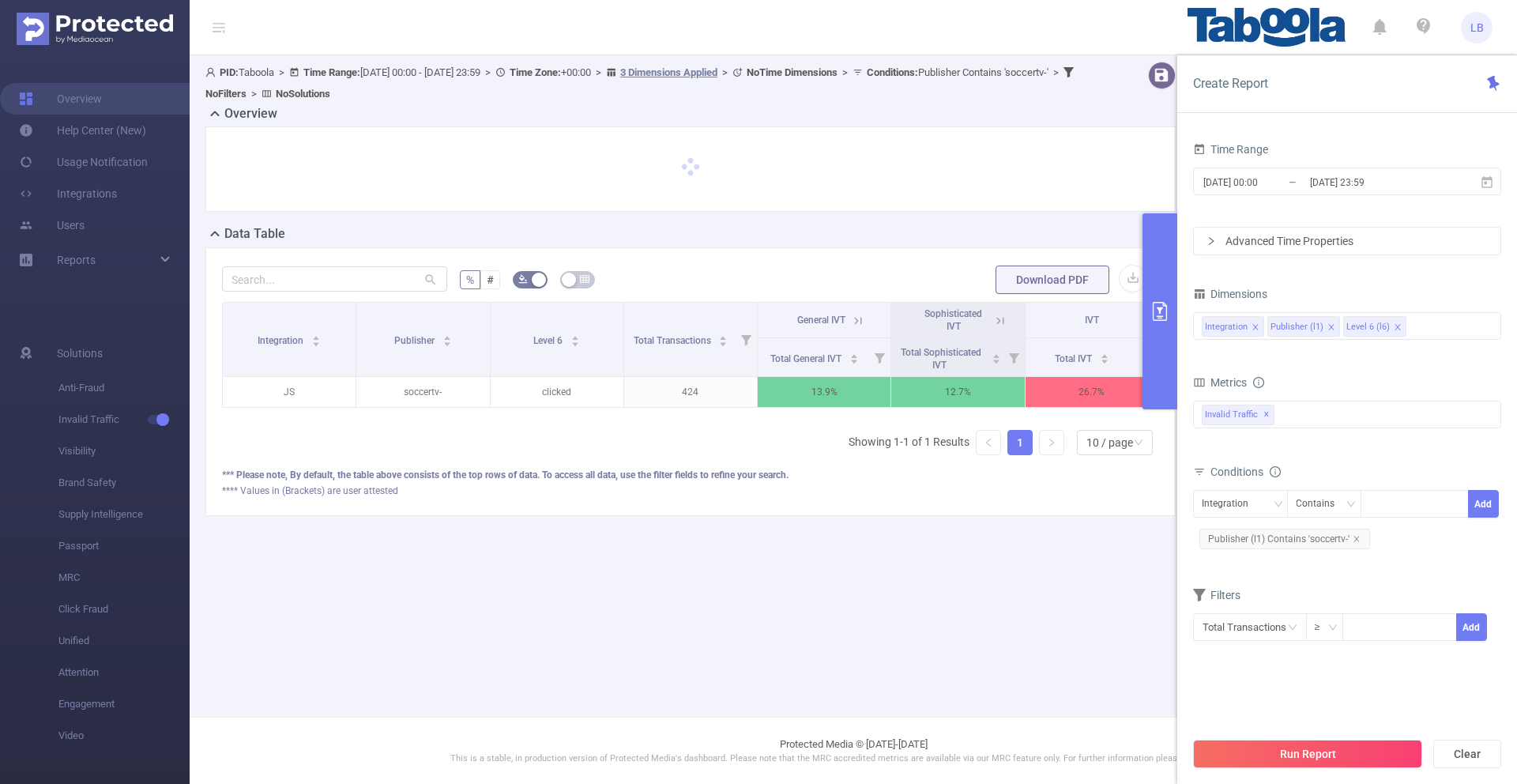
click at [1170, 265] on button "primary" at bounding box center [1160, 311] width 35 height 196
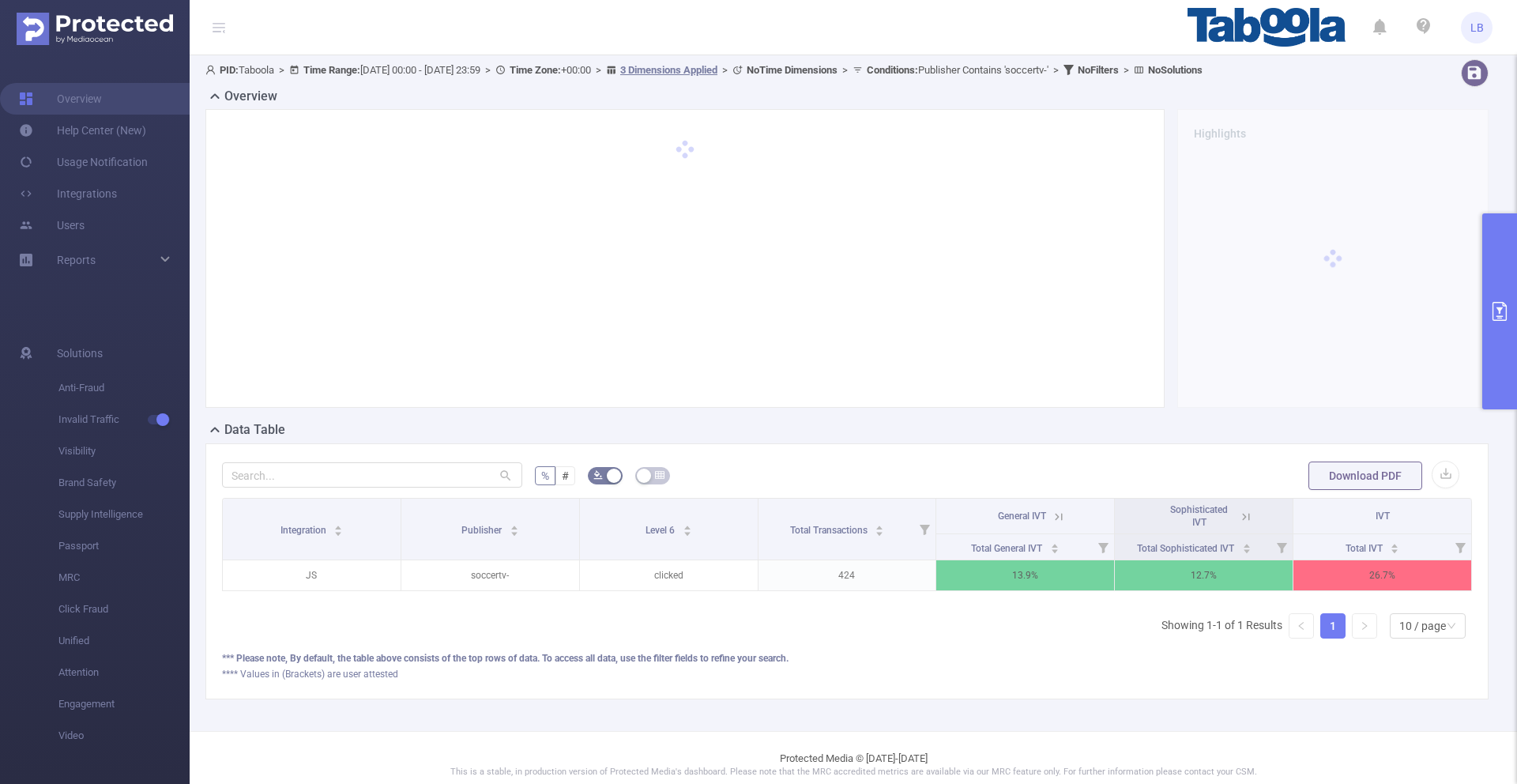
scroll to position [6, 0]
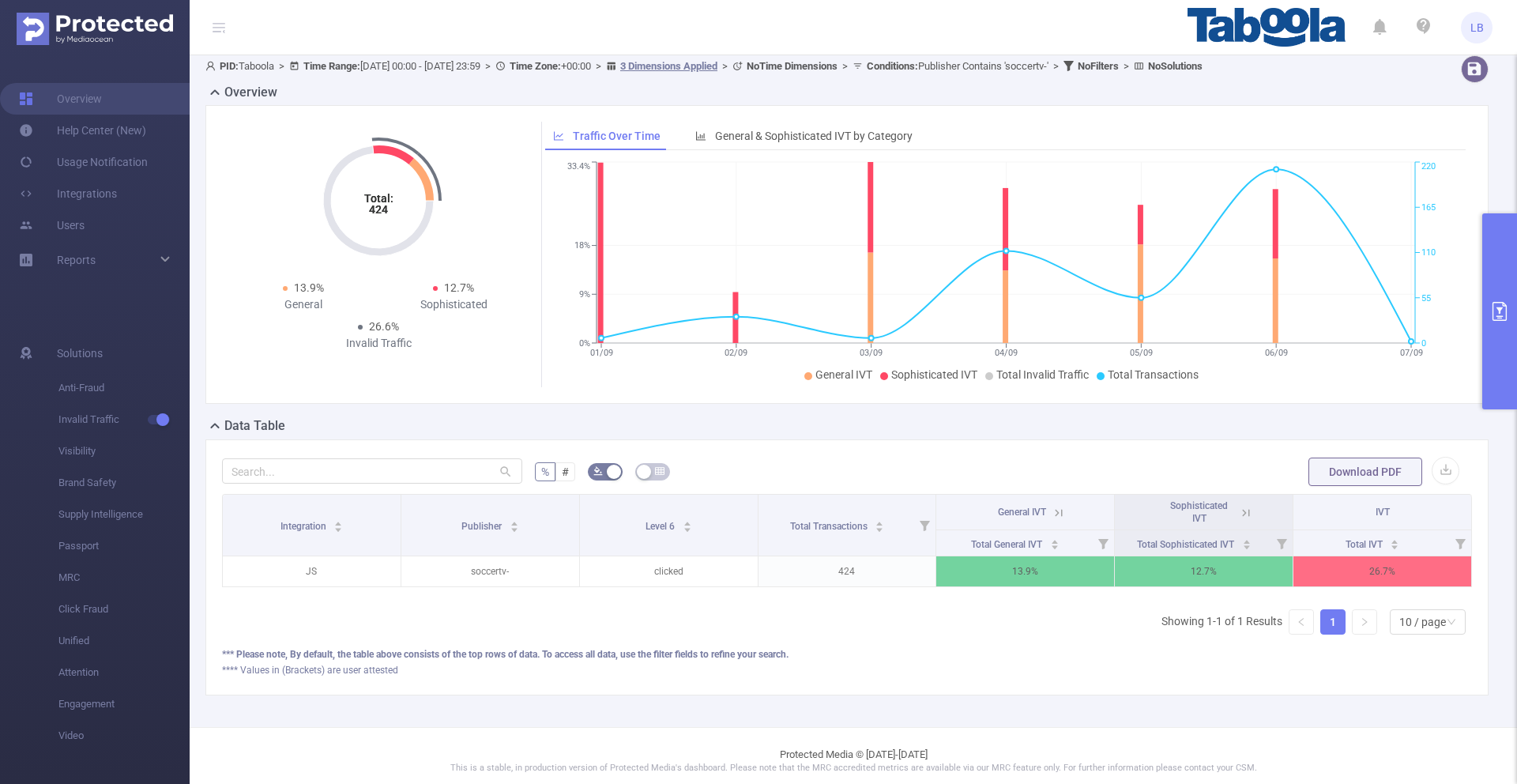
click at [1492, 317] on icon "primary" at bounding box center [1500, 311] width 19 height 19
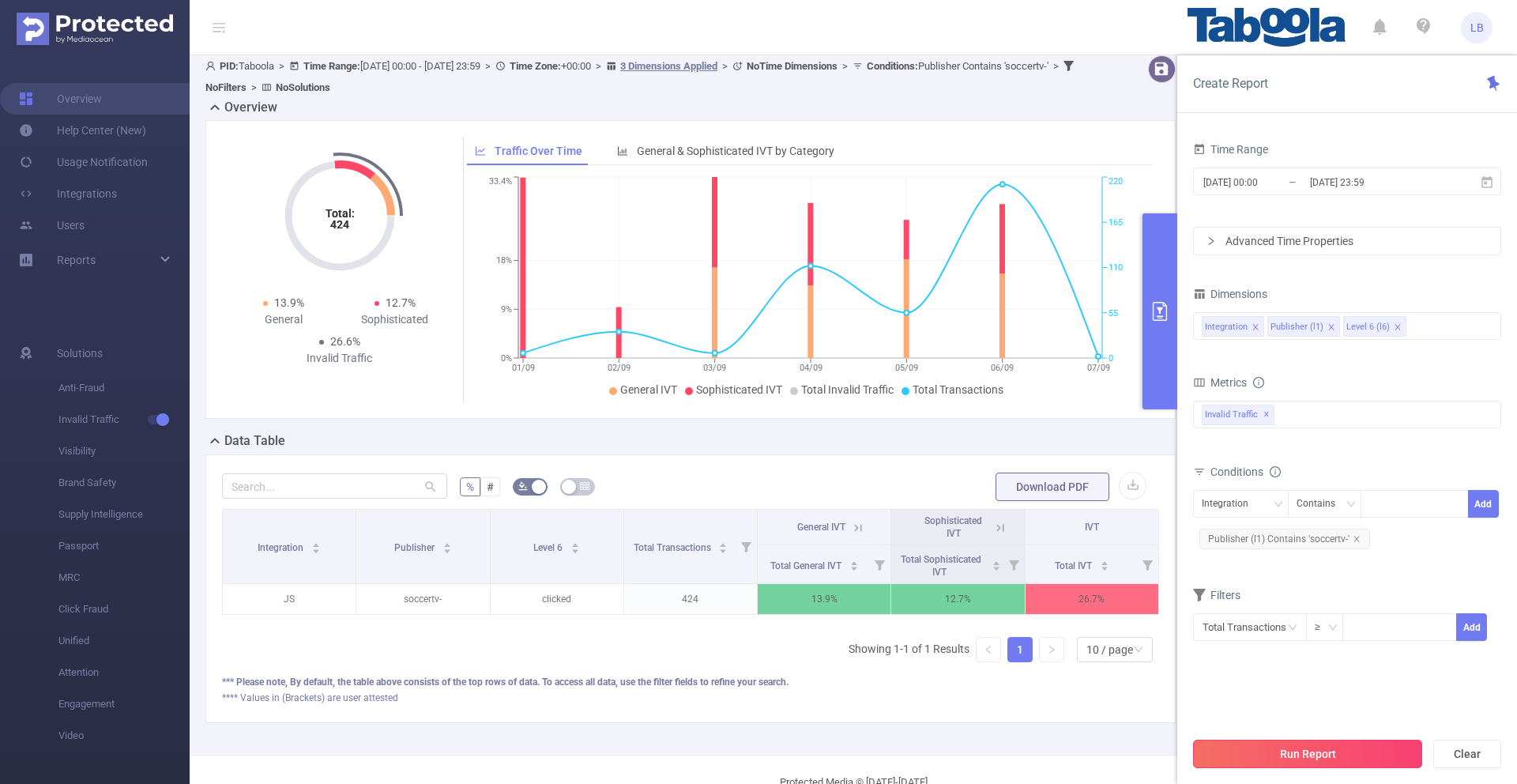
click at [1346, 742] on button "Run Report" at bounding box center [1308, 754] width 230 height 29
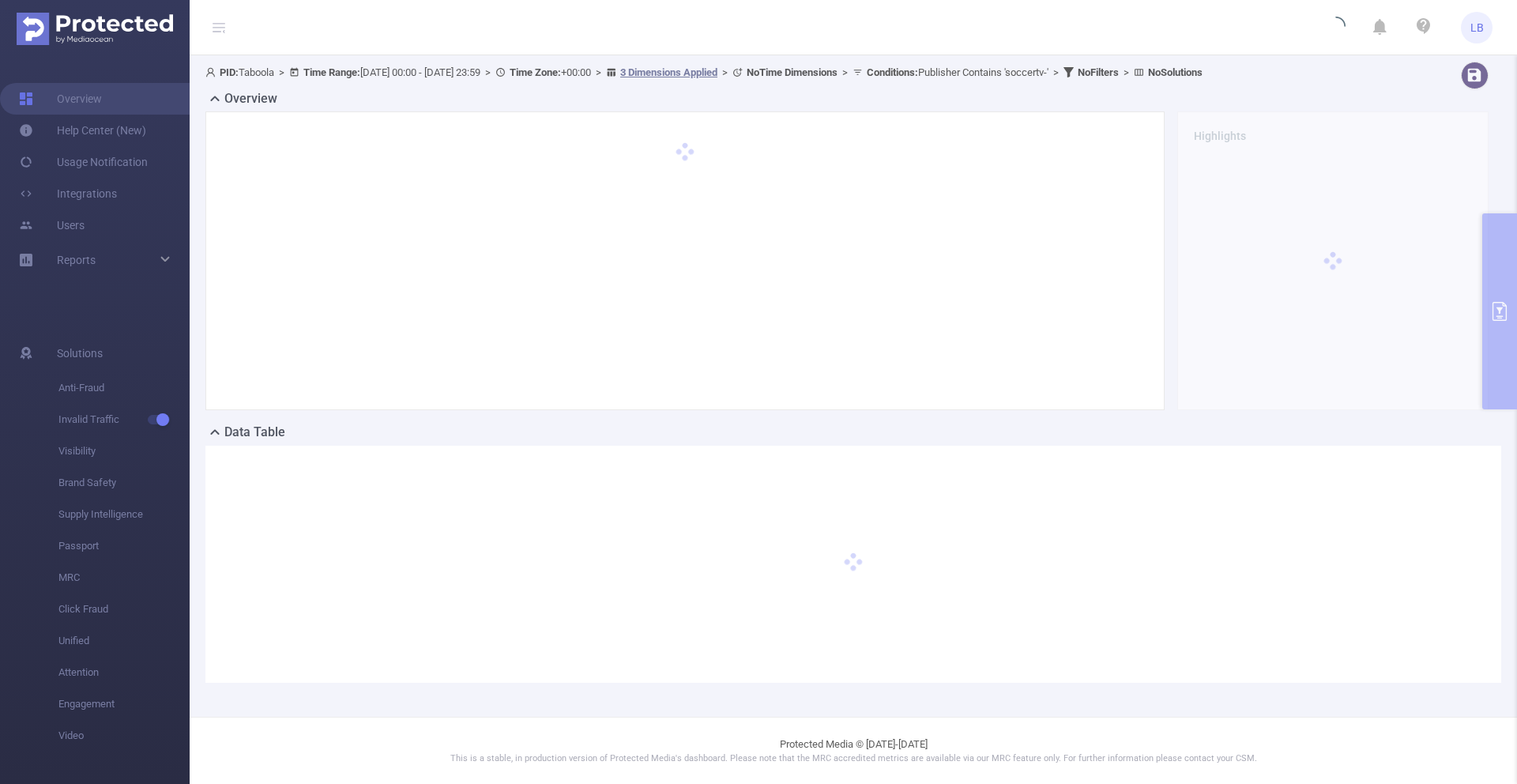
scroll to position [0, 0]
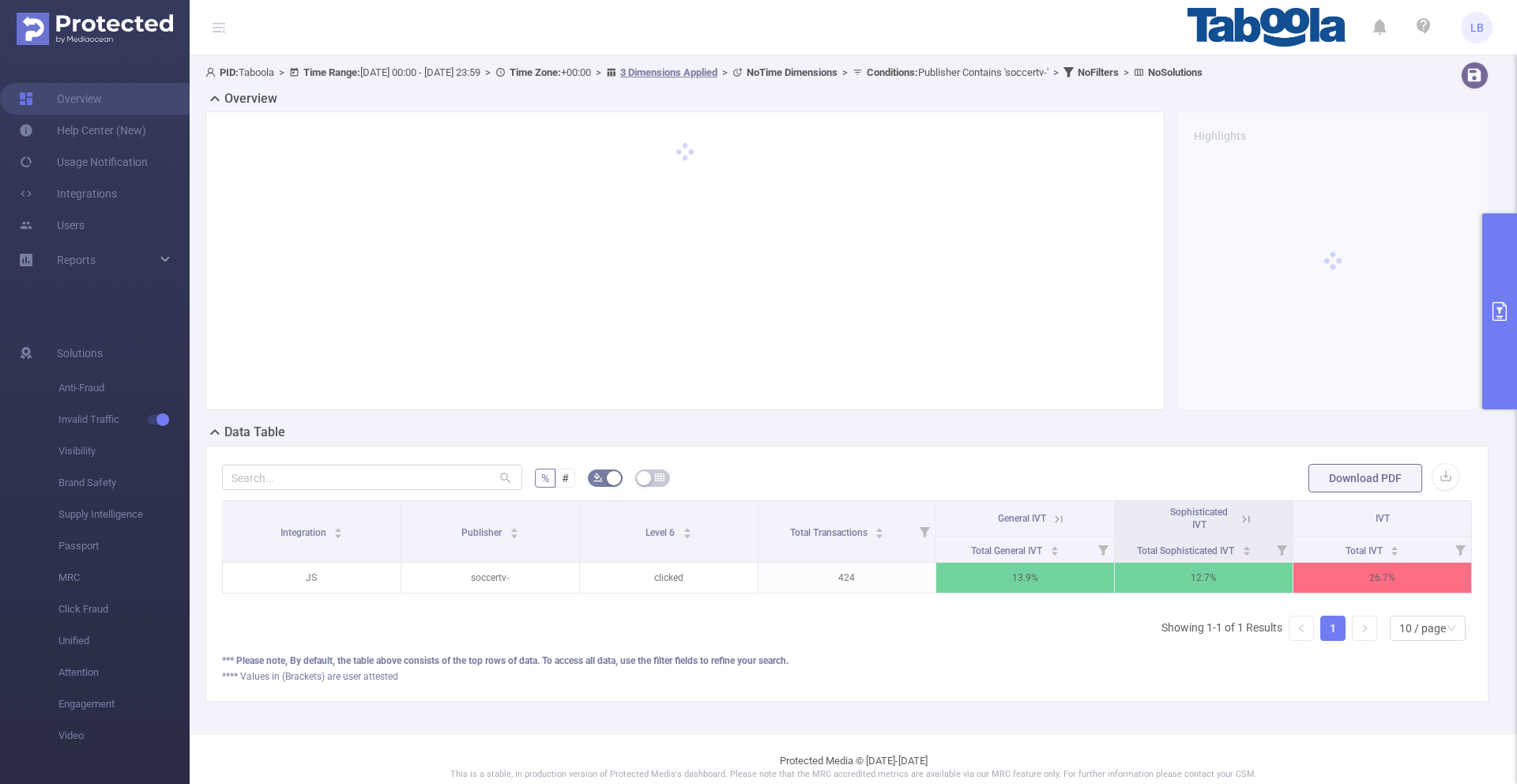
click at [1497, 340] on button "primary" at bounding box center [1499, 311] width 35 height 196
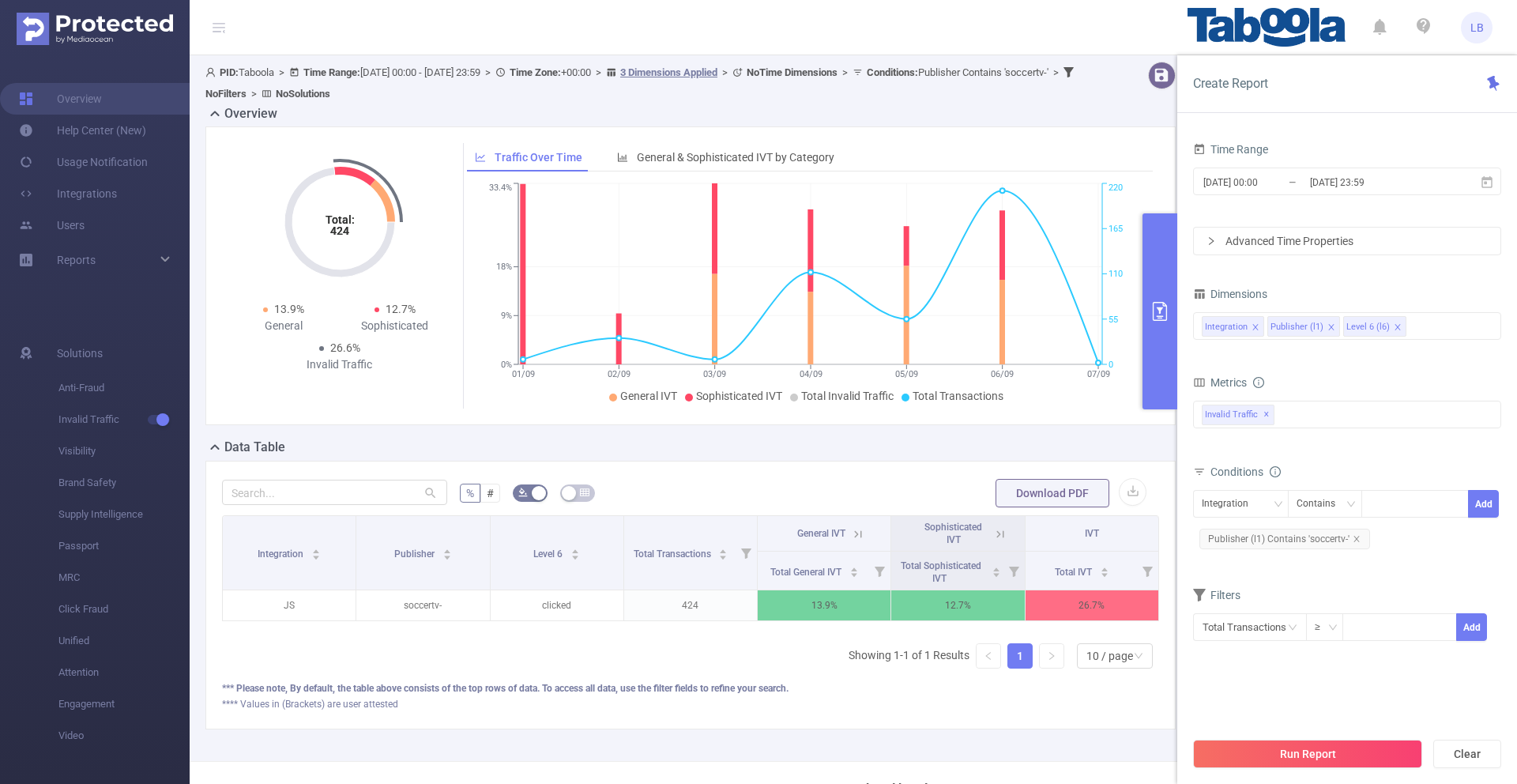
click at [1088, 529] on span "IVT" at bounding box center [1092, 533] width 14 height 11
click at [1000, 533] on icon at bounding box center [1000, 533] width 14 height 14
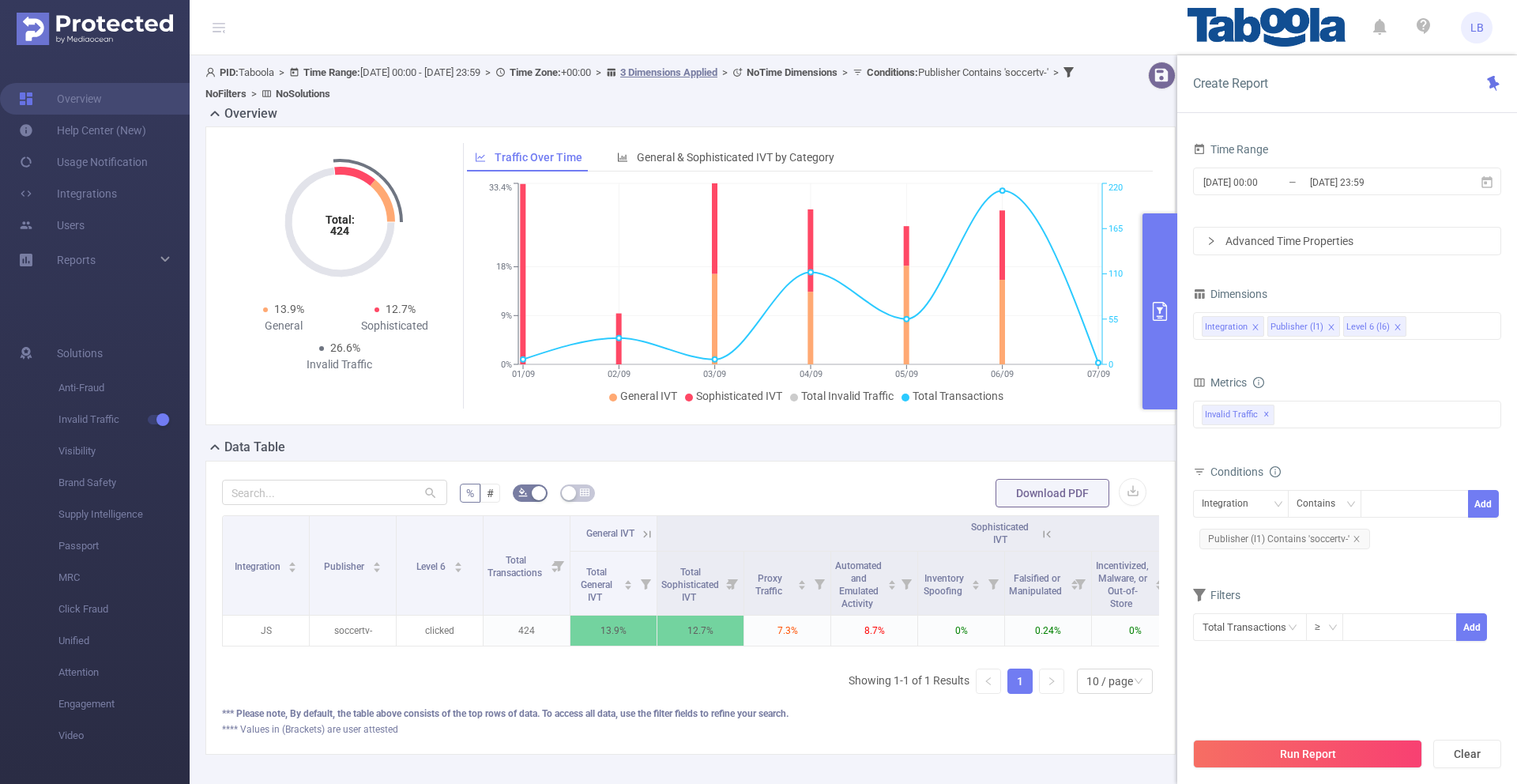
click at [1033, 535] on div "Sophisticated IVT" at bounding box center [999, 533] width 70 height 25
click at [1044, 534] on icon at bounding box center [1047, 533] width 7 height 7
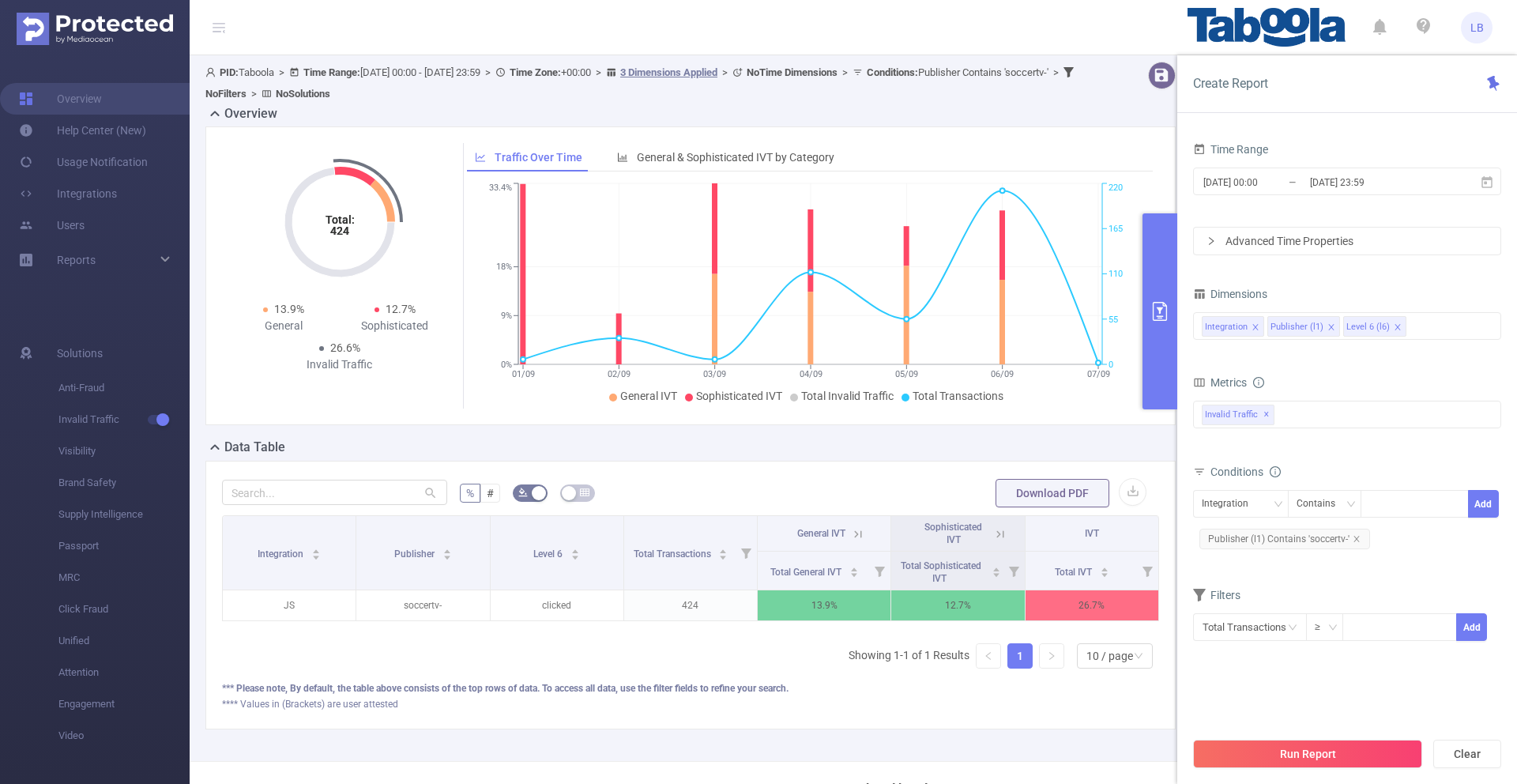
click at [835, 534] on span "General IVT" at bounding box center [821, 533] width 48 height 11
click at [851, 534] on icon at bounding box center [858, 533] width 14 height 14
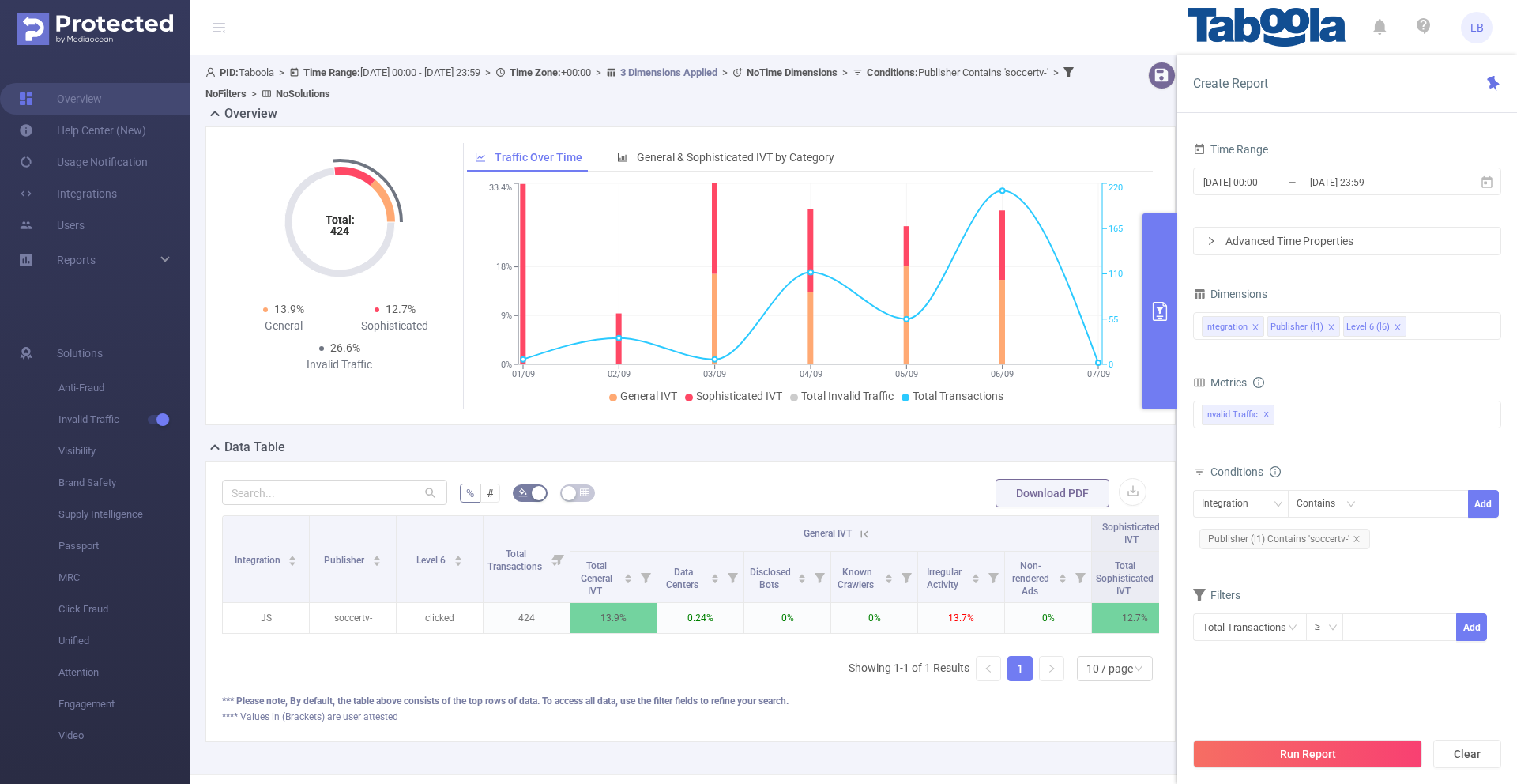
click at [845, 531] on span "General IVT" at bounding box center [828, 533] width 48 height 11
click at [873, 533] on th "General IVT" at bounding box center [832, 533] width 522 height 36
click at [1355, 540] on icon "icon: close" at bounding box center [1356, 538] width 8 height 8
click at [1241, 501] on div "Integration" at bounding box center [1231, 503] width 58 height 26
drag, startPoint x: 1270, startPoint y: 560, endPoint x: 1288, endPoint y: 555, distance: 18.7
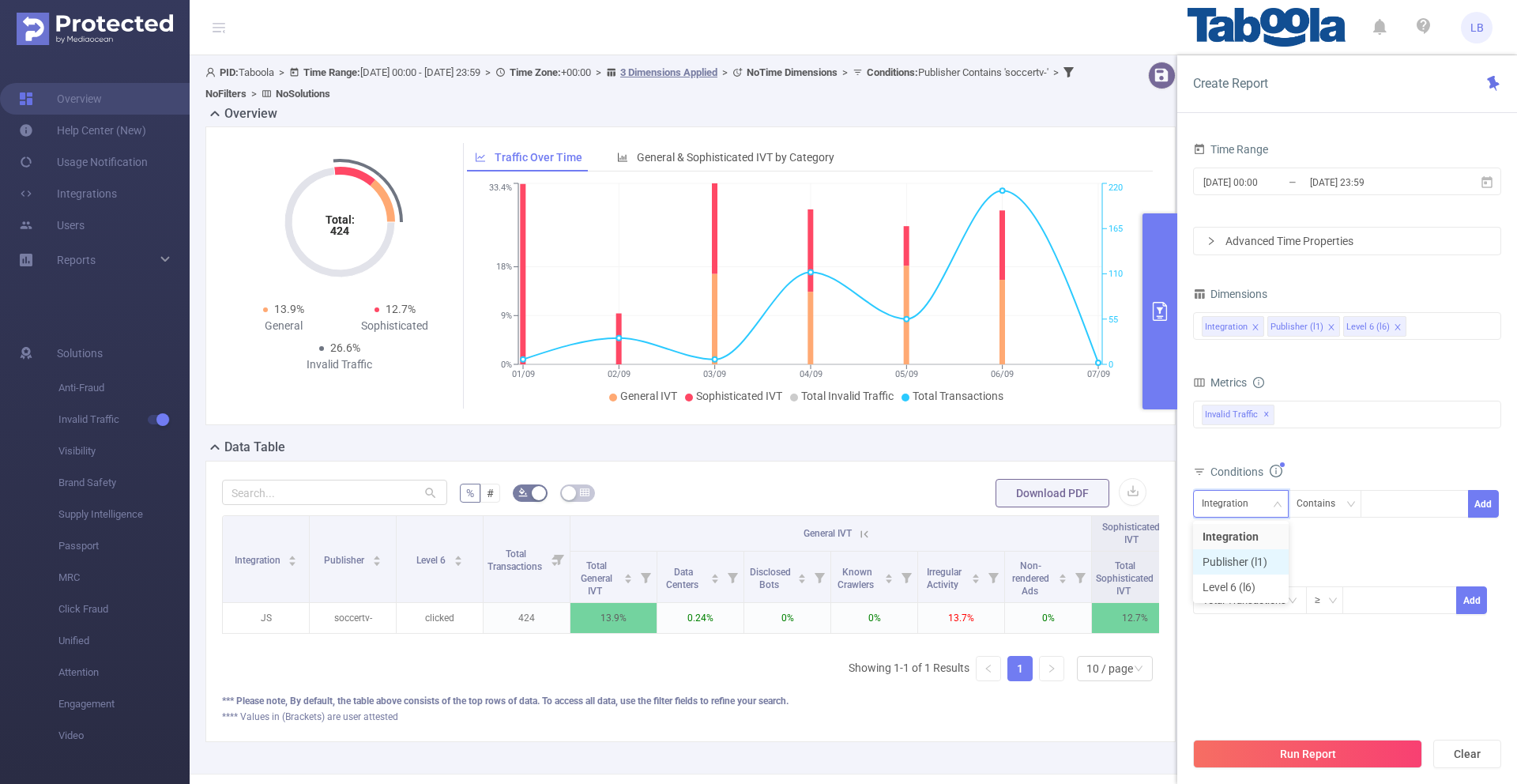
click at [1270, 560] on li "Publisher (l1)" at bounding box center [1241, 561] width 96 height 25
click at [1409, 505] on div at bounding box center [1415, 503] width 91 height 26
click at [1420, 500] on div at bounding box center [1415, 503] width 91 height 26
paste input "advertiso-vipflash"
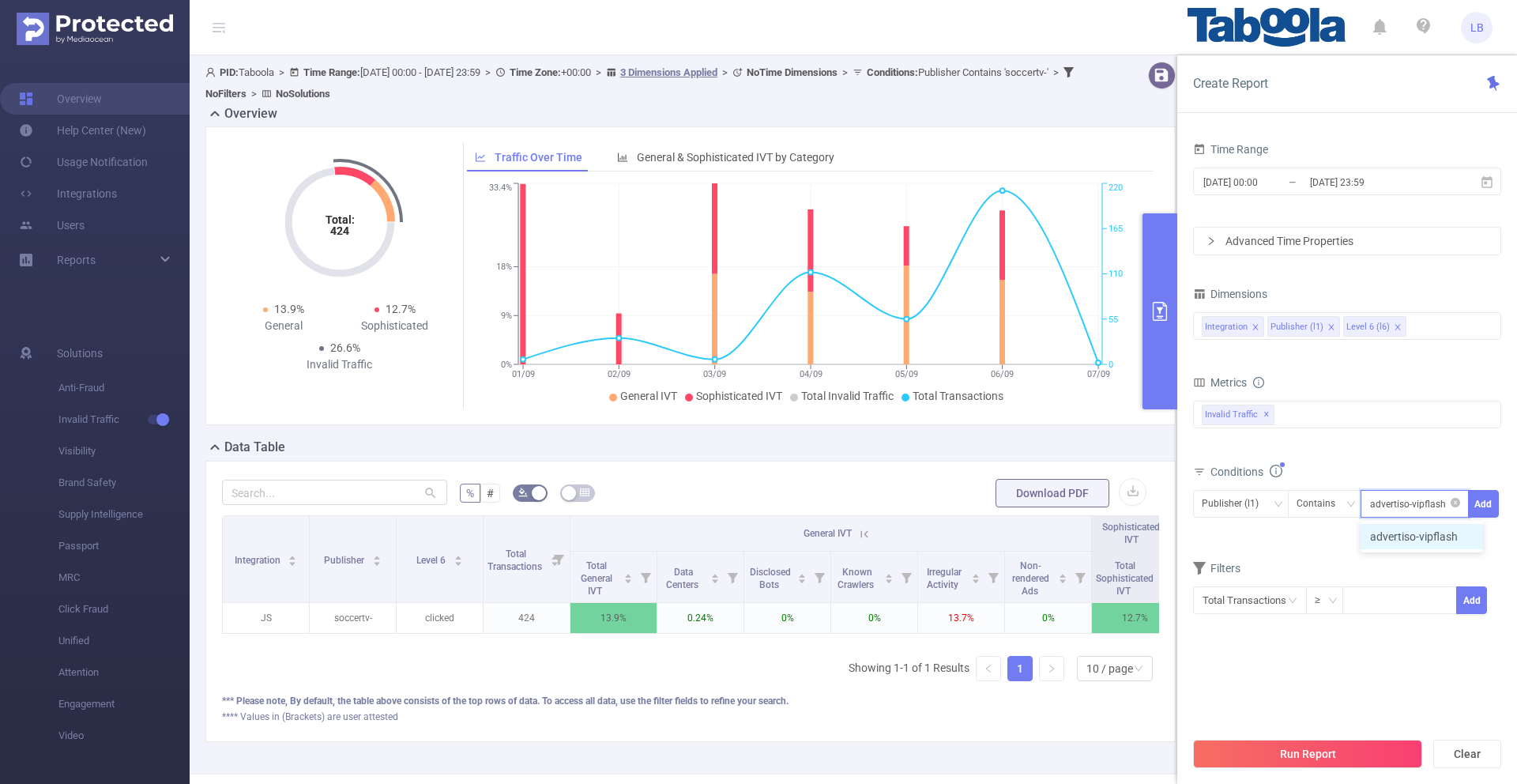
type input "advertiso-vipflash"
click at [1467, 502] on div "advertiso-vipflash advertiso-vipflash" at bounding box center [1415, 503] width 108 height 28
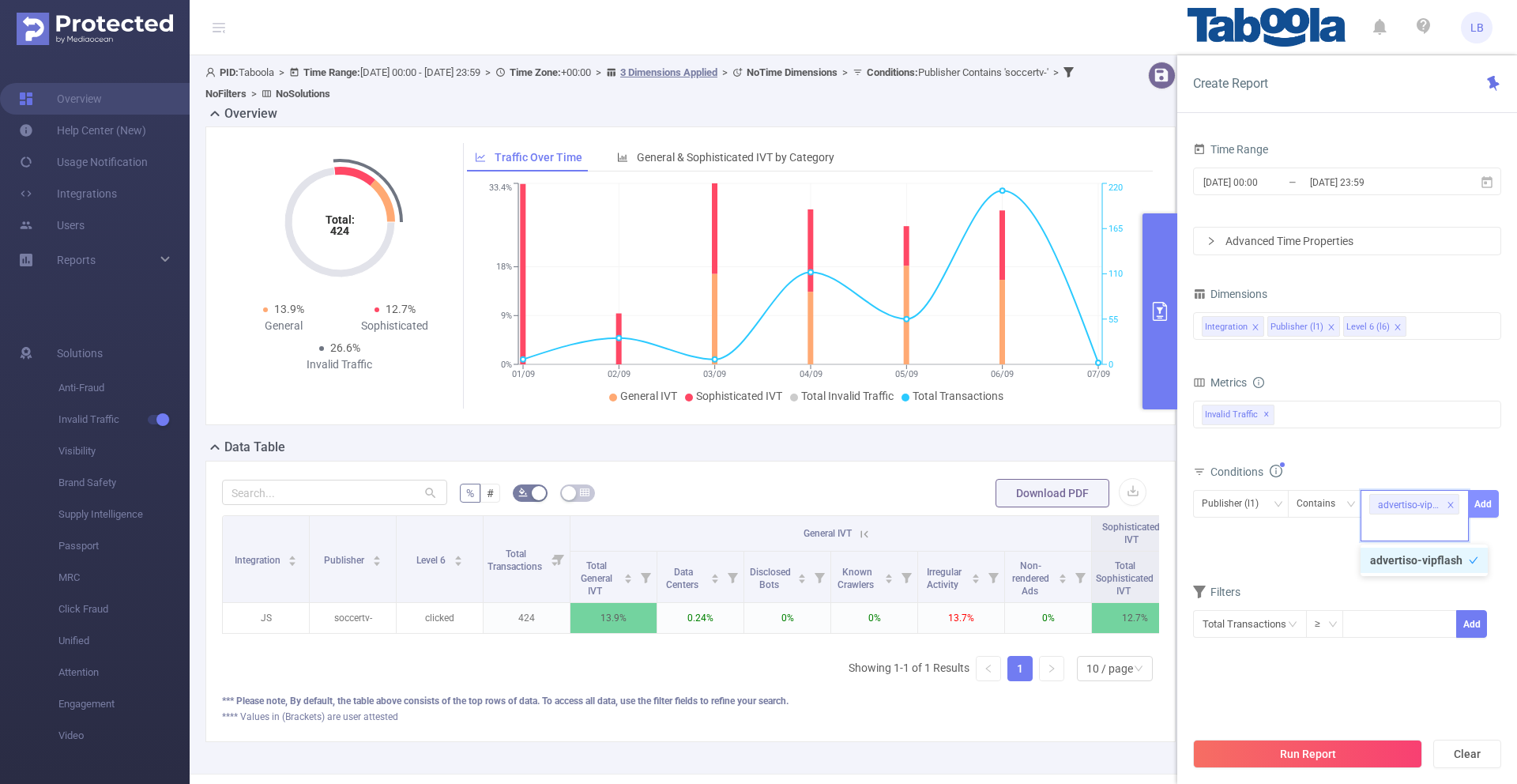
click at [1482, 502] on button "Add" at bounding box center [1483, 503] width 30 height 28
click at [1393, 739] on button "Run Report" at bounding box center [1308, 754] width 230 height 29
